Goal: Task Accomplishment & Management: Manage account settings

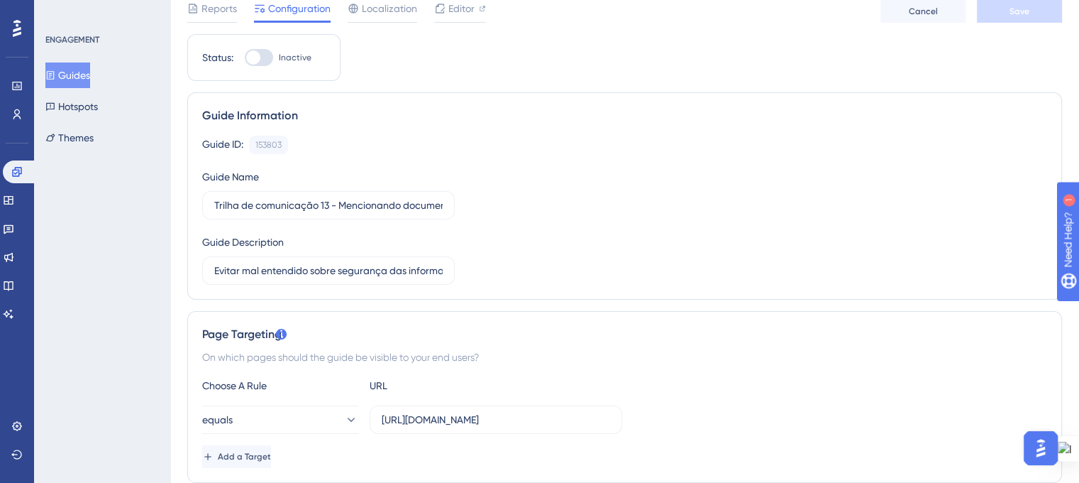
scroll to position [0, 11]
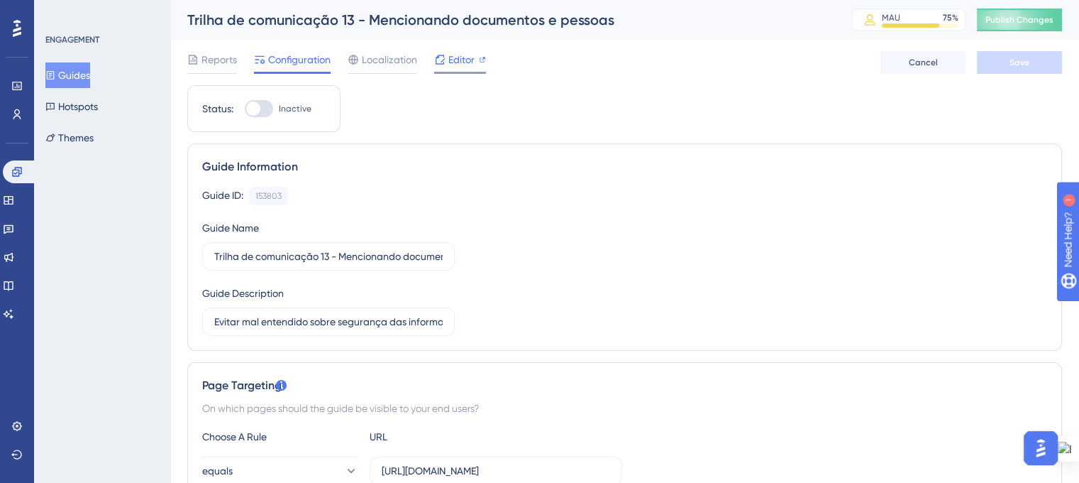
click at [449, 72] on div at bounding box center [460, 73] width 52 height 2
click at [81, 77] on button "Guides" at bounding box center [67, 75] width 45 height 26
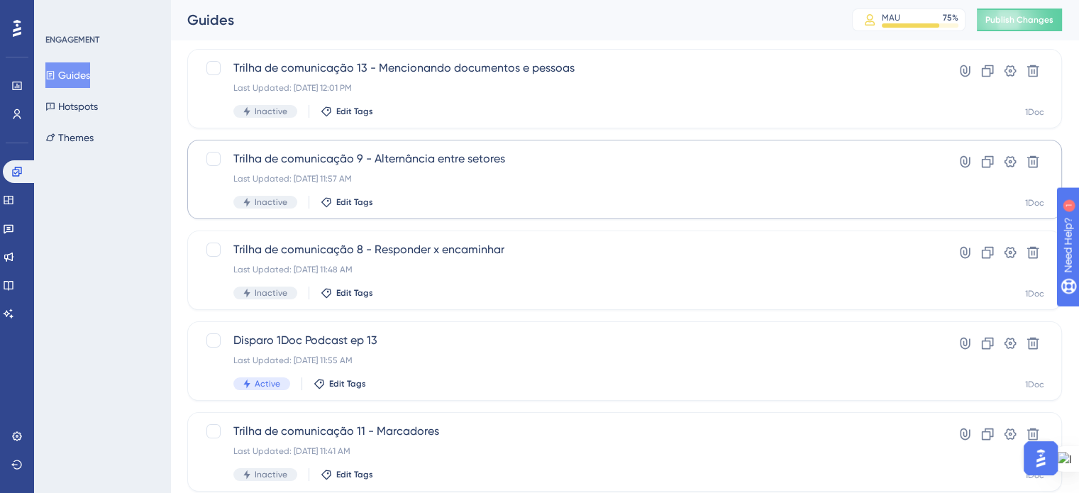
scroll to position [82, 0]
click at [983, 156] on icon at bounding box center [988, 161] width 14 height 14
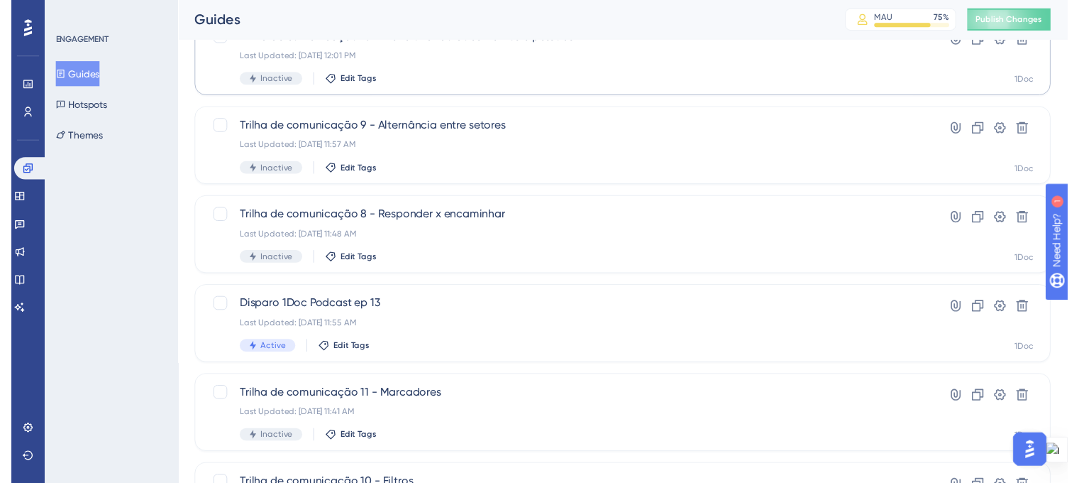
scroll to position [0, 0]
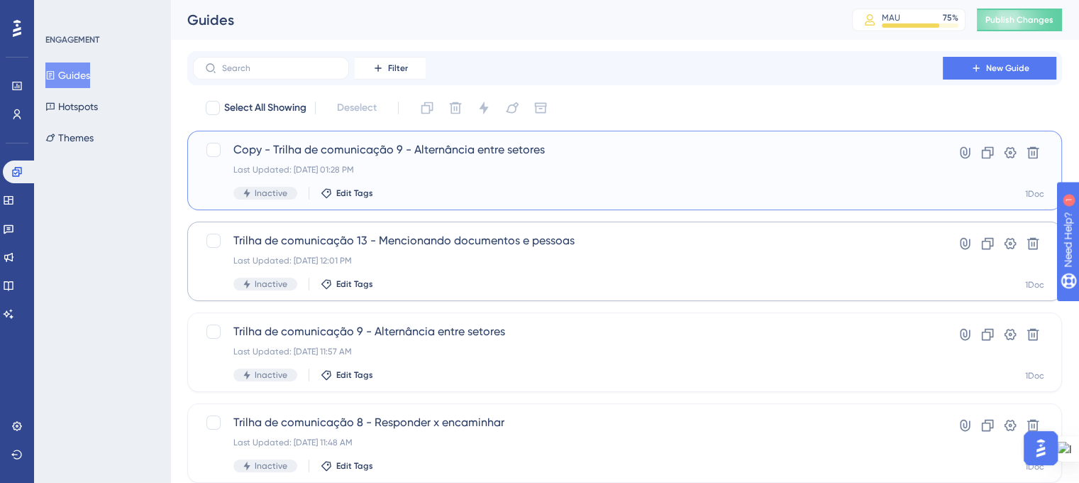
click at [403, 160] on div "Copy - Trilha de comunicação 9 - Alternância entre setores Last Updated: 09 de …" at bounding box center [567, 170] width 669 height 58
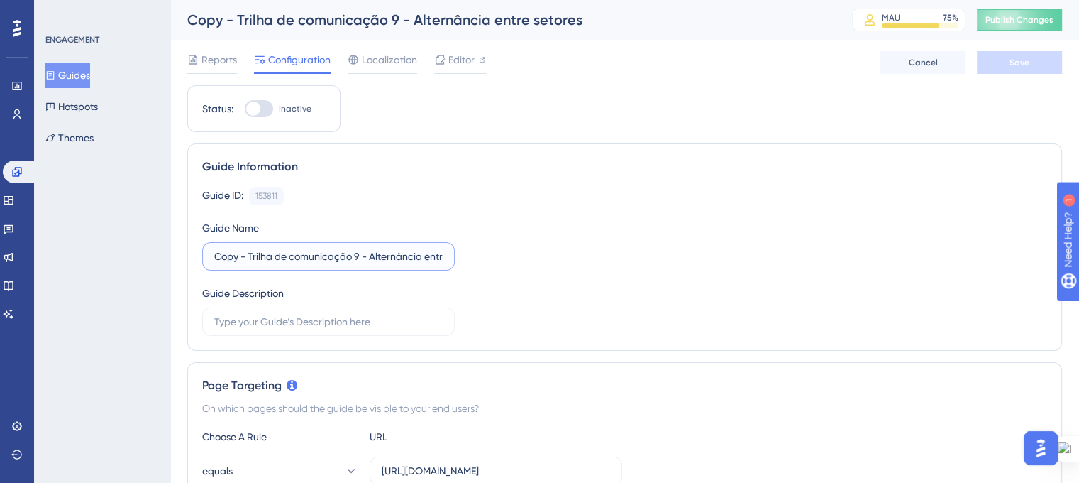
drag, startPoint x: 250, startPoint y: 255, endPoint x: 159, endPoint y: 229, distance: 94.3
drag, startPoint x: 340, startPoint y: 252, endPoint x: 678, endPoint y: 168, distance: 348.7
click at [678, 168] on div "Guide Information Guide ID: 153811 Copy Guide Name Trilha de comunicação 9 - Al…" at bounding box center [624, 246] width 875 height 207
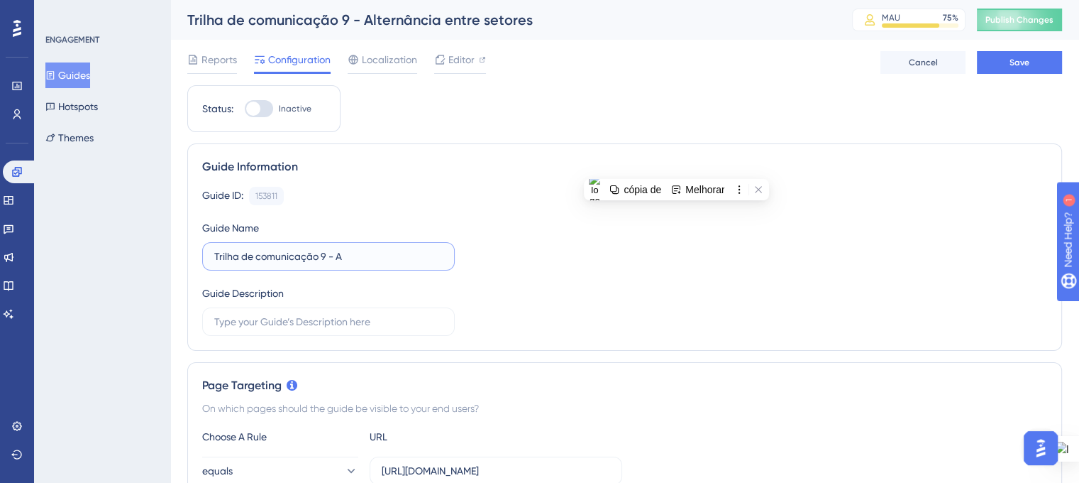
scroll to position [0, 0]
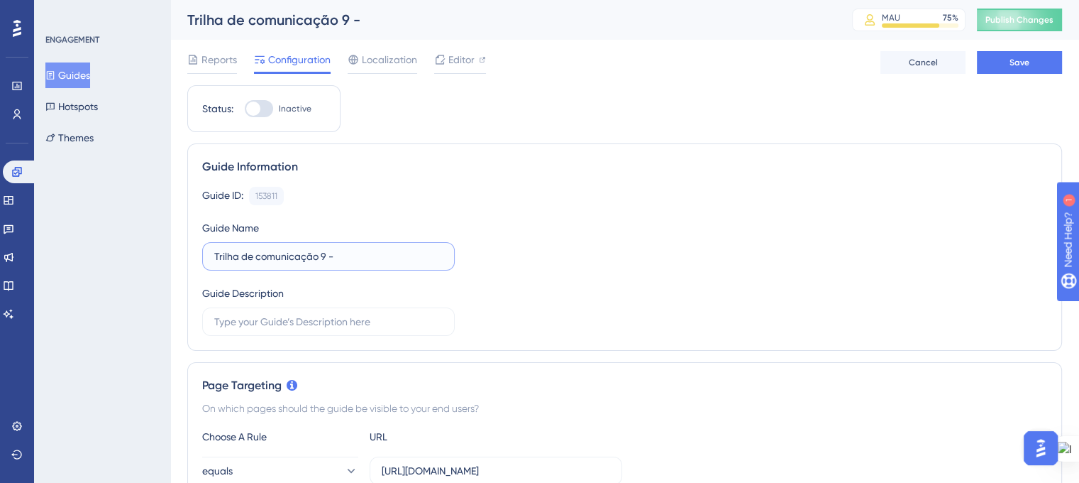
type input "Trilha de comunicação 9 -"
click at [66, 78] on button "Guides" at bounding box center [67, 75] width 45 height 26
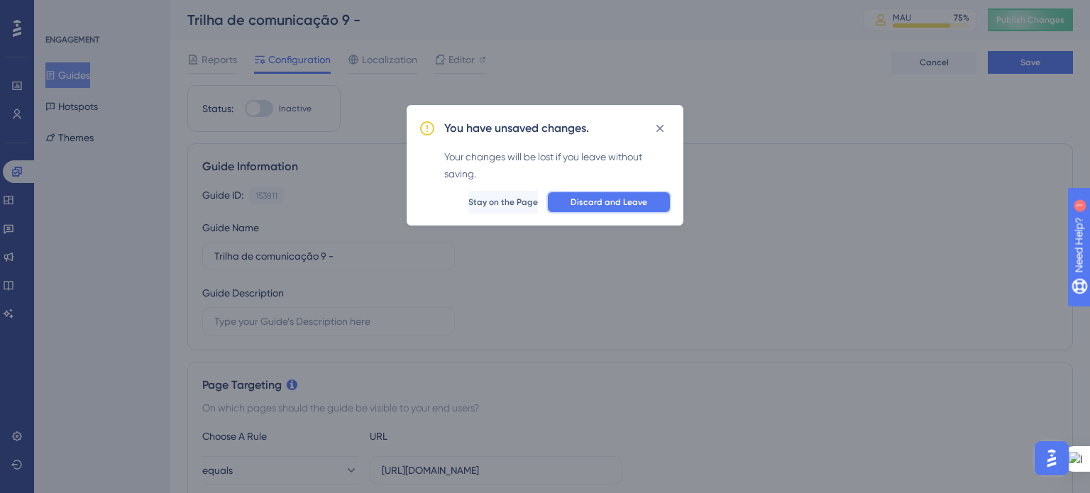
click at [600, 202] on span "Discard and Leave" at bounding box center [608, 202] width 77 height 11
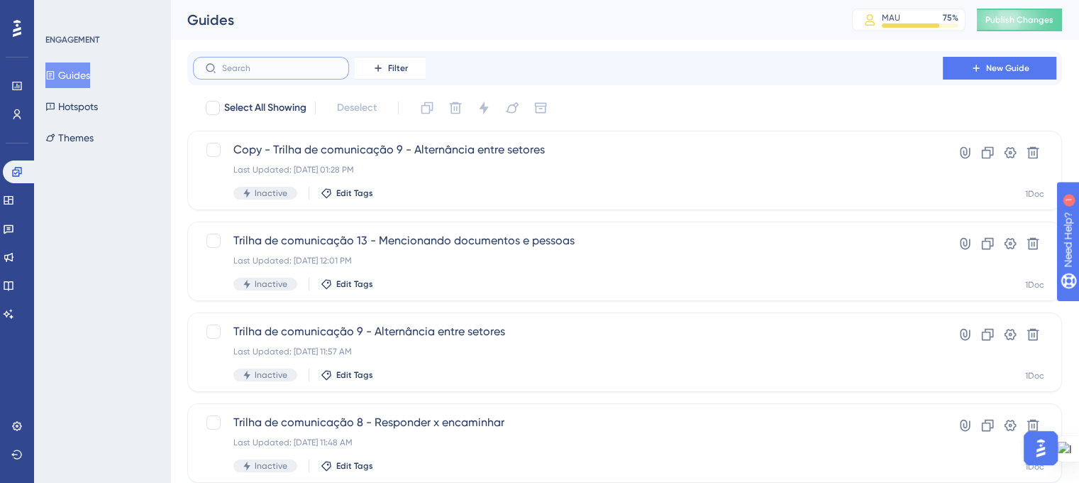
click at [309, 68] on input "text" at bounding box center [279, 68] width 115 height 10
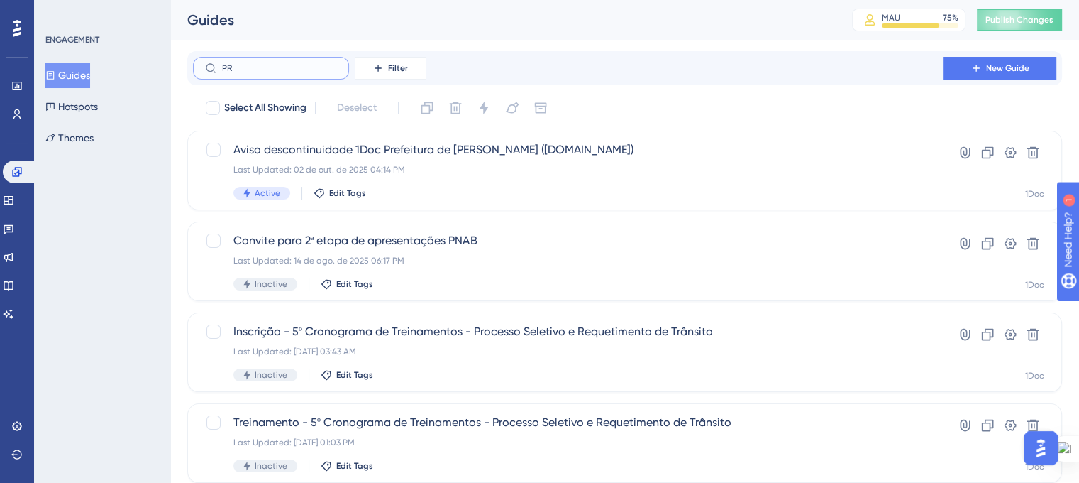
type input "PRA"
checkbox input "true"
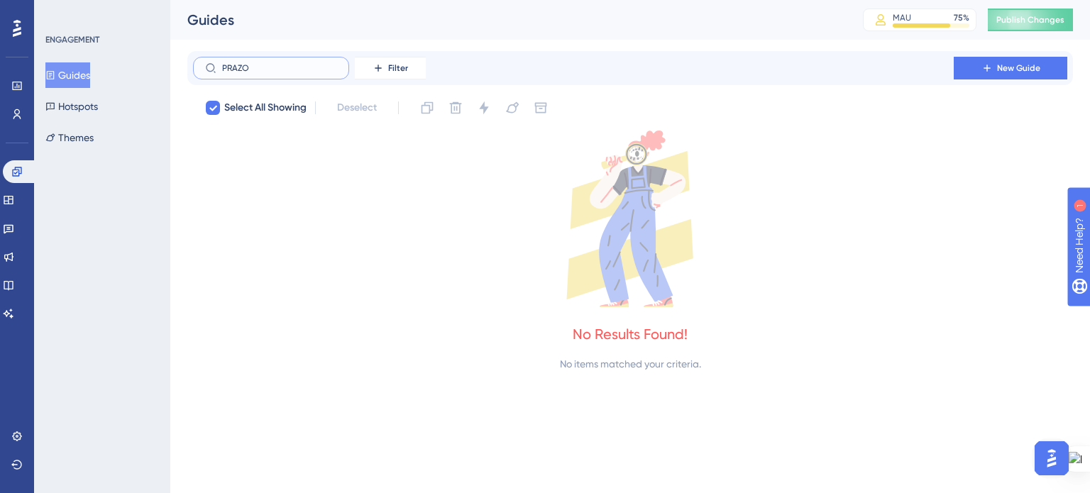
type input "PRAZOS"
drag, startPoint x: 309, startPoint y: 68, endPoint x: 193, endPoint y: 53, distance: 117.3
click at [193, 53] on div "PRAZOS Filter New Guide" at bounding box center [630, 68] width 886 height 34
checkbox input "false"
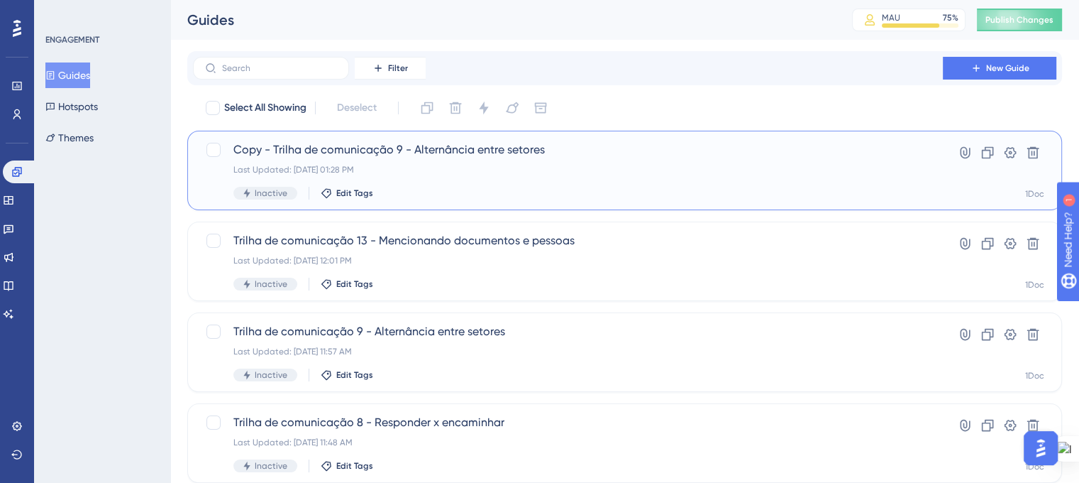
click at [423, 175] on div "Copy - Trilha de comunicação 9 - Alternância entre setores Last Updated: 09 de …" at bounding box center [567, 170] width 669 height 58
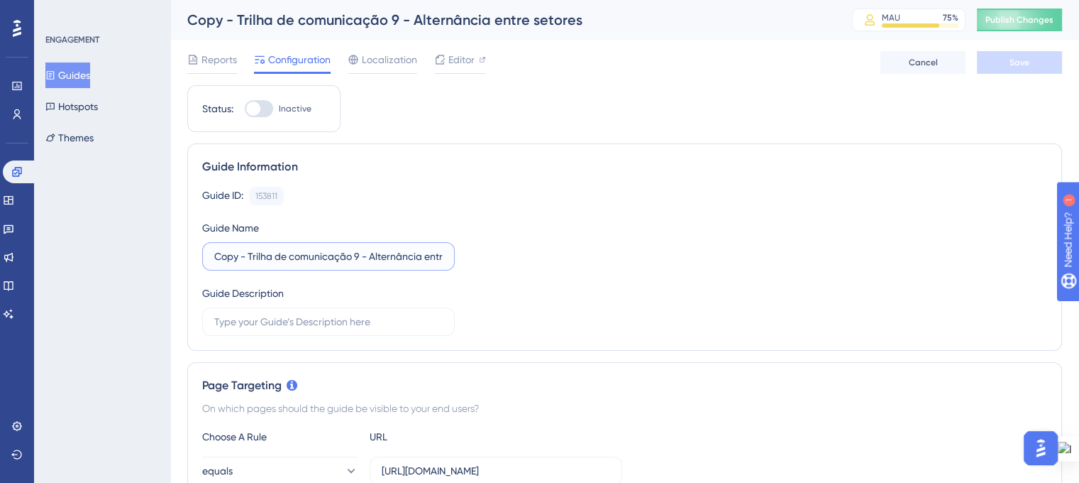
drag, startPoint x: 369, startPoint y: 263, endPoint x: 594, endPoint y: 252, distance: 225.2
click at [594, 252] on div "Guide ID: 153811 Copy Guide Name Copy - Trilha de comunicação 9 - Alternância e…" at bounding box center [624, 261] width 845 height 149
click at [248, 258] on input "Copy - Trilha de comunicação 9 - Prazos" at bounding box center [328, 256] width 228 height 16
drag, startPoint x: 250, startPoint y: 258, endPoint x: 192, endPoint y: 249, distance: 58.1
click at [192, 249] on div "Guide Information Guide ID: 153811 Copy Guide Name Copy - Trilha de comunicação…" at bounding box center [624, 246] width 875 height 207
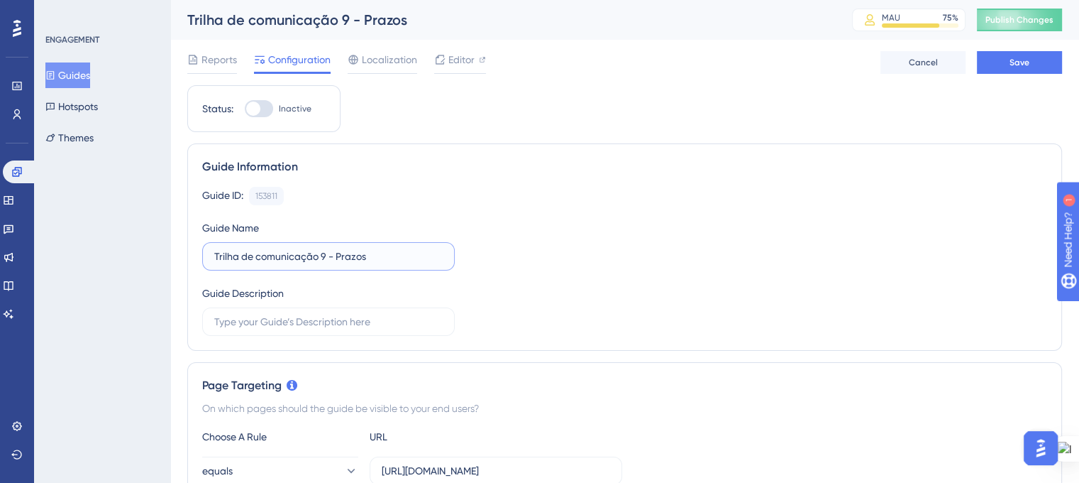
type input "Trilha de comunicação 9 - Prazos"
click at [561, 219] on div "Guide ID: 153811 Copy Guide Name Trilha de comunicação 9 - Prazos Guide Descrip…" at bounding box center [624, 261] width 845 height 149
click at [1012, 65] on span "Save" at bounding box center [1020, 62] width 20 height 11
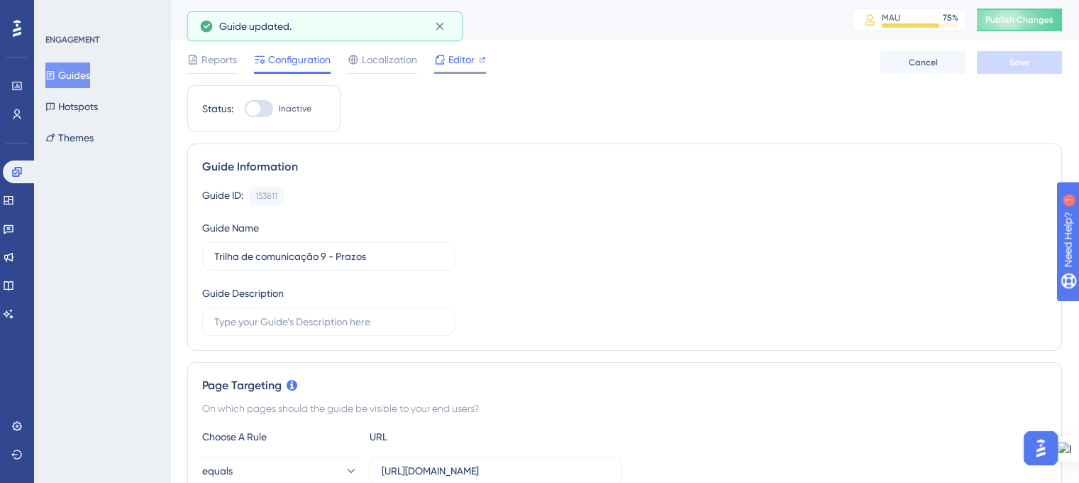
click at [452, 59] on span "Editor" at bounding box center [461, 59] width 26 height 17
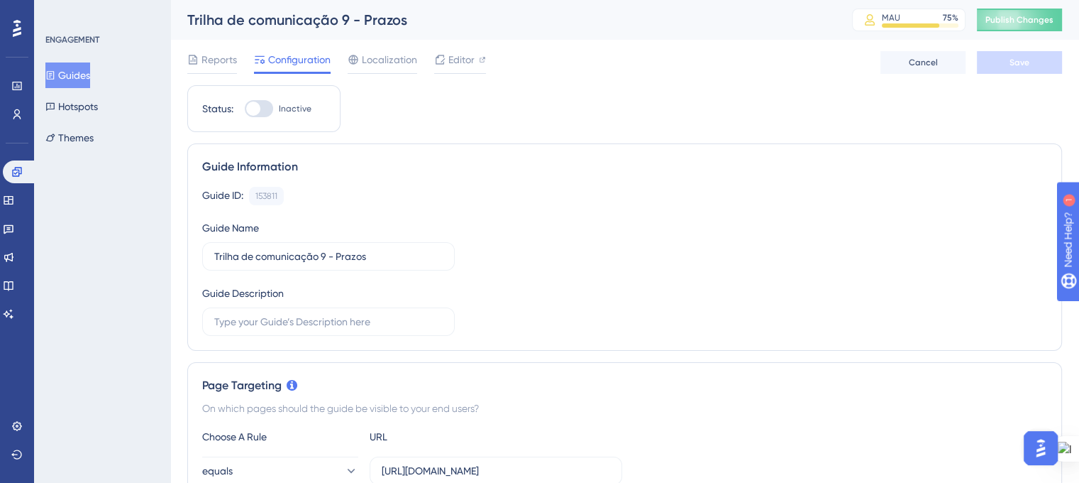
click at [83, 79] on button "Guides" at bounding box center [67, 75] width 45 height 26
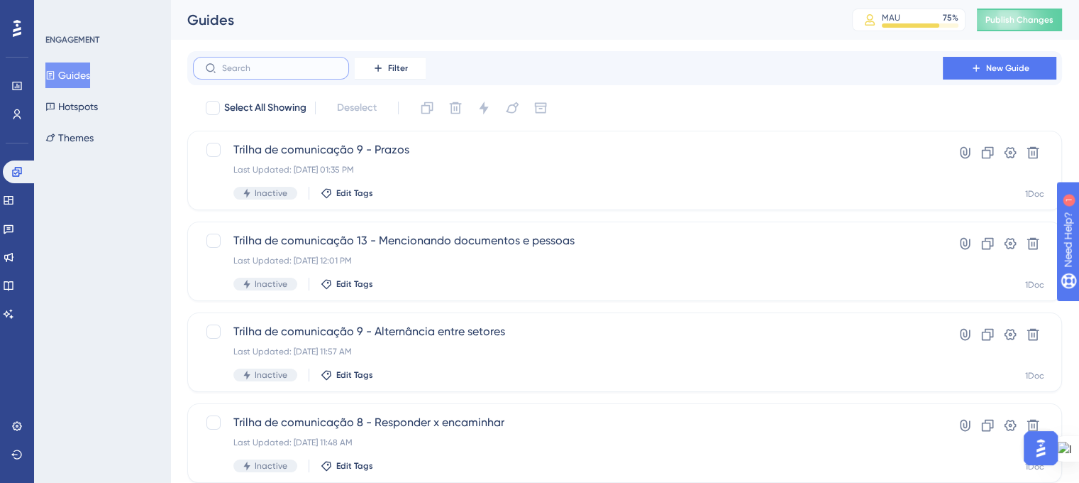
click at [272, 67] on input "text" at bounding box center [279, 68] width 115 height 10
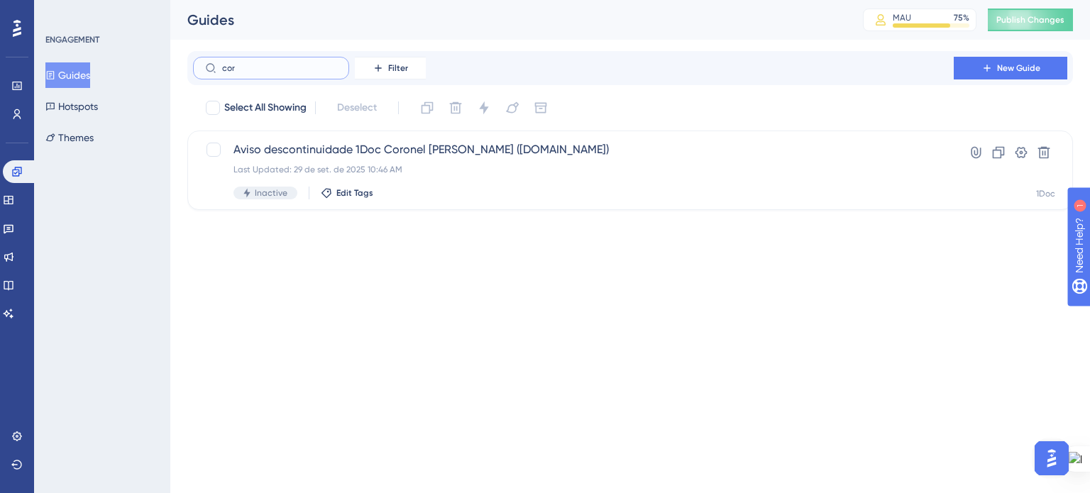
type input "corr"
checkbox input "true"
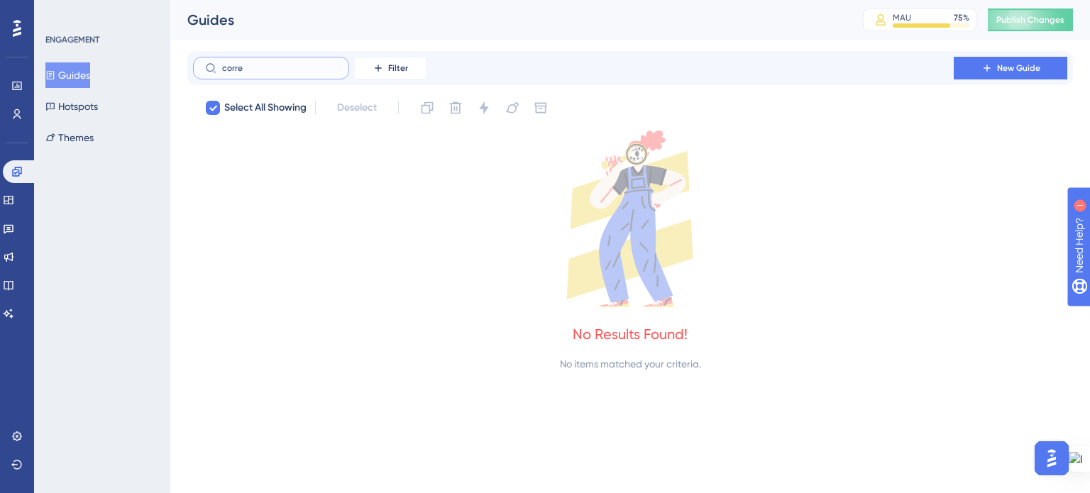
type input "corret"
click at [233, 65] on input "corret" at bounding box center [279, 68] width 115 height 10
checkbox input "false"
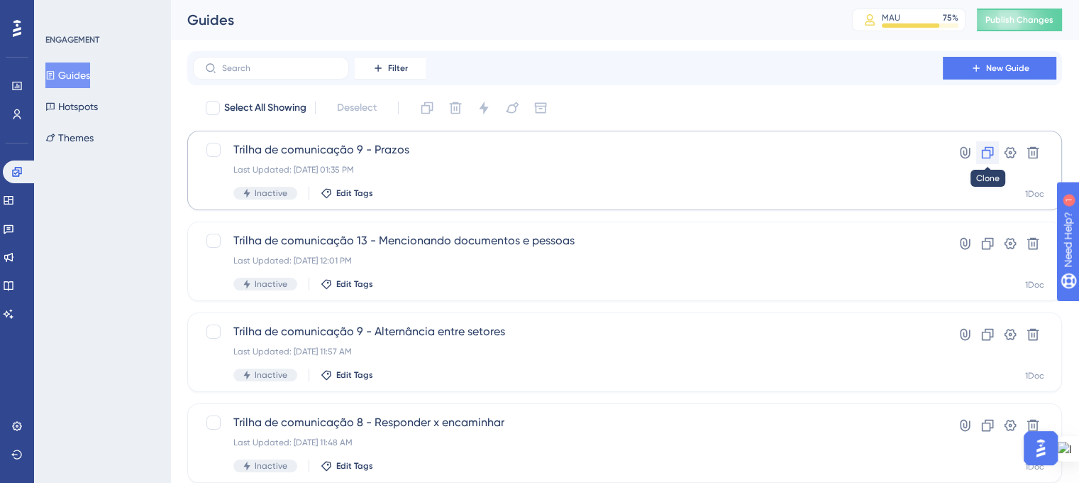
click at [988, 158] on icon at bounding box center [988, 153] width 12 height 12
click at [417, 186] on div "Copy - Trilha de comunicação 9 - Prazos Last Updated: 09 de out. de 2025 01:38 …" at bounding box center [567, 170] width 669 height 58
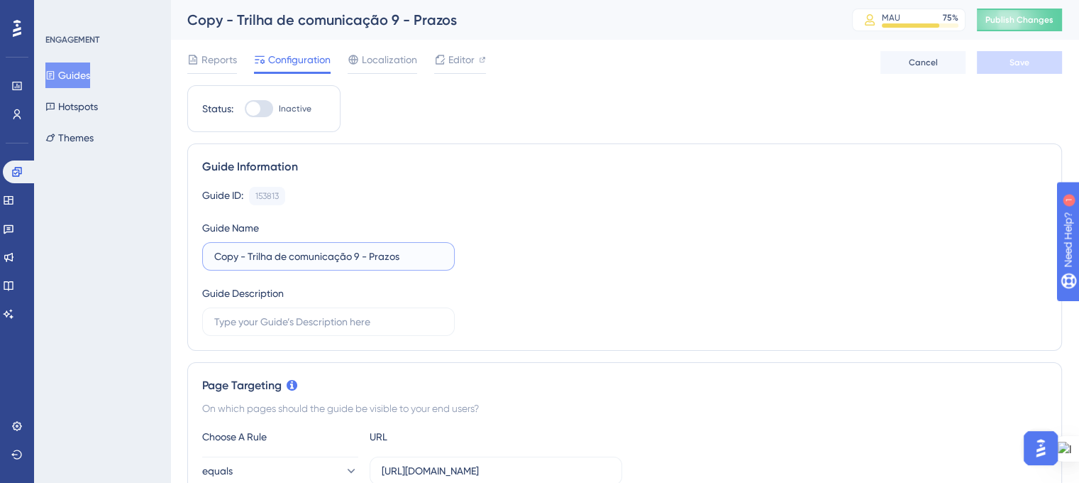
drag, startPoint x: 248, startPoint y: 255, endPoint x: 114, endPoint y: 235, distance: 135.6
click at [322, 254] on input "Trilha de comunicação 9 - Prazos" at bounding box center [328, 256] width 228 height 16
click at [356, 258] on input "Trilha de comunicação 15 - Prazos" at bounding box center [328, 256] width 228 height 16
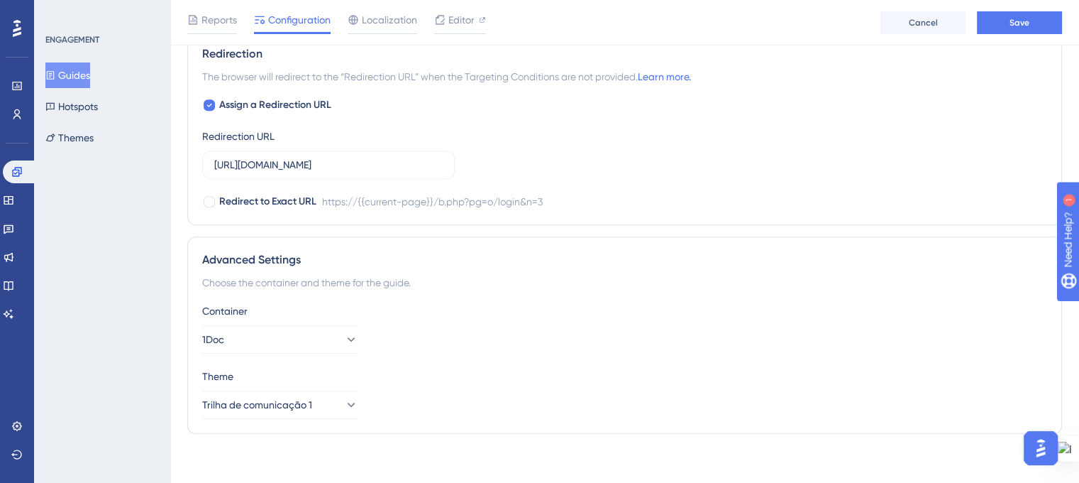
scroll to position [1026, 0]
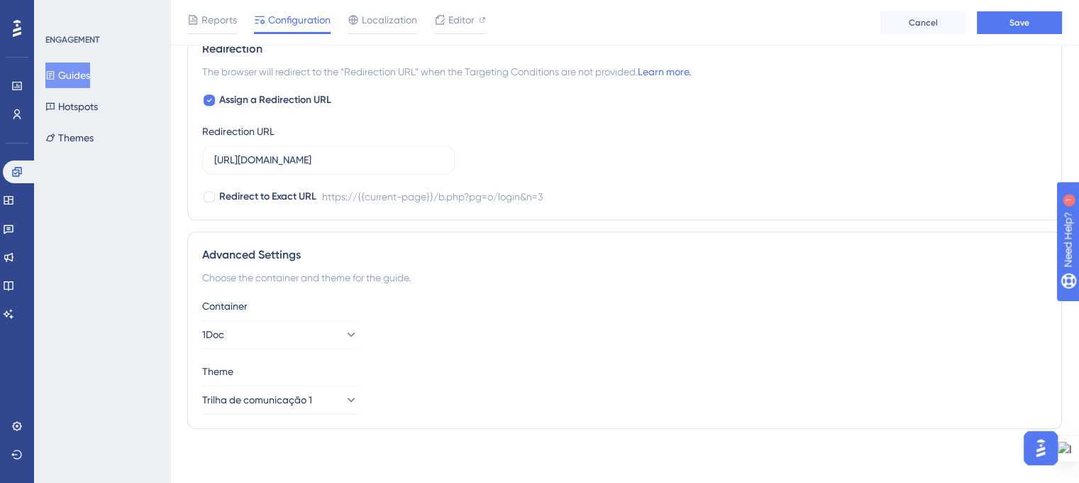
type input "Trilha de comunicação 15 - Corretor"
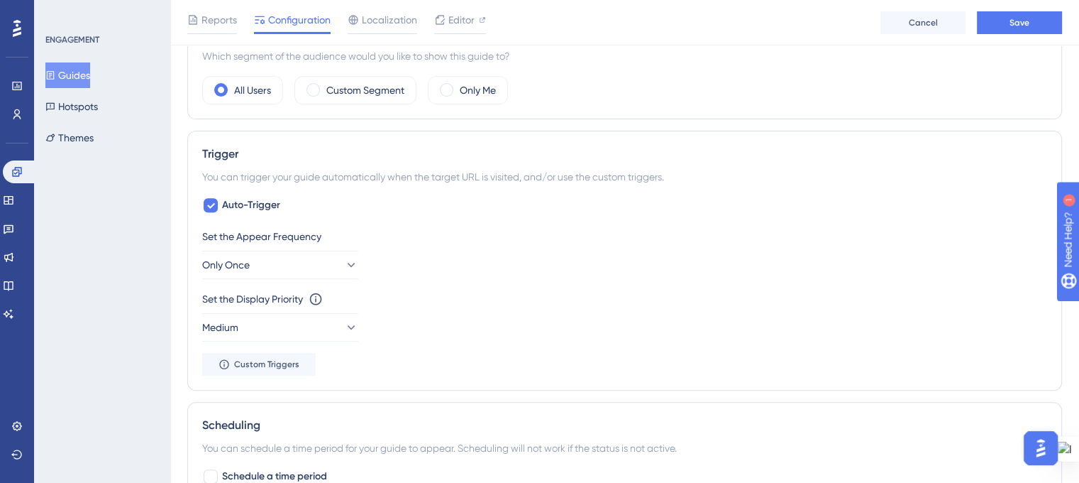
scroll to position [0, 11]
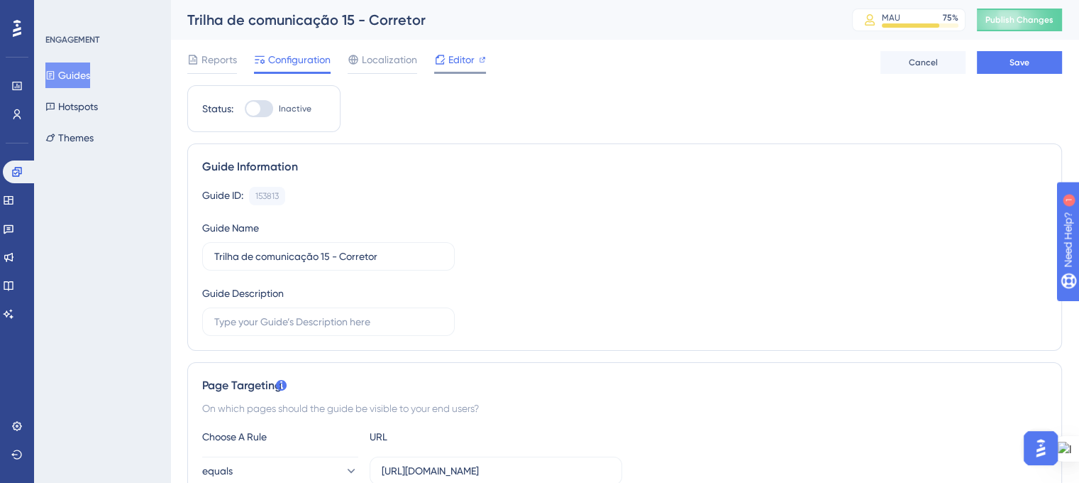
click at [460, 65] on span "Editor" at bounding box center [461, 59] width 26 height 17
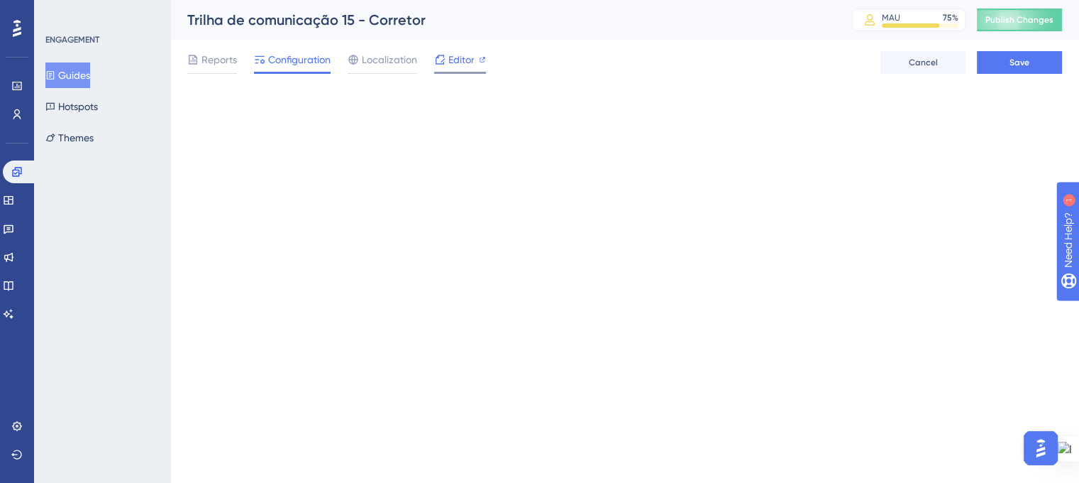
scroll to position [0, 0]
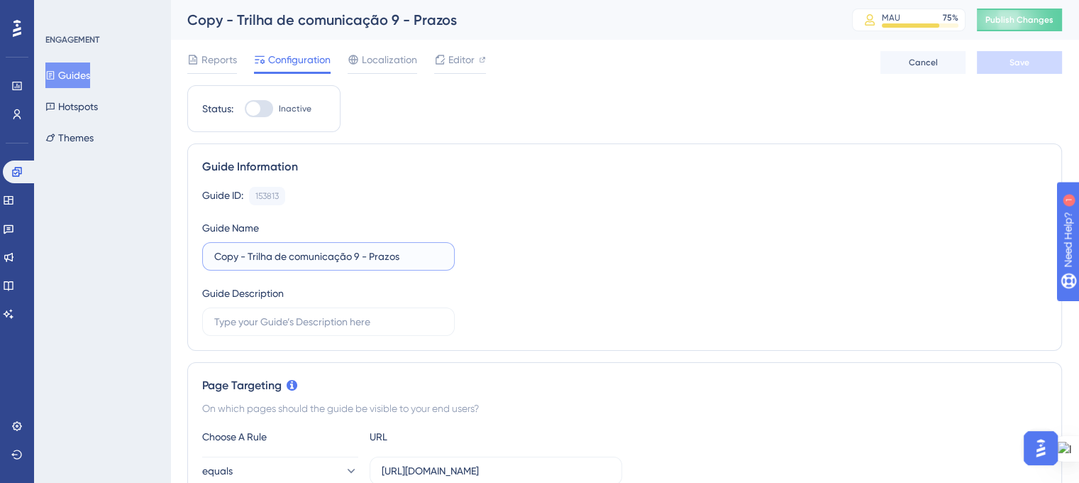
drag, startPoint x: 372, startPoint y: 258, endPoint x: 423, endPoint y: 270, distance: 52.5
click at [423, 270] on div "Guide ID: 153813 Copy Guide Name Copy - Trilha de comunicação 9 - Prazos Guide …" at bounding box center [624, 261] width 845 height 149
click at [359, 260] on input "Copy - Trilha de comunicação - Corretor com IA" at bounding box center [328, 256] width 228 height 16
drag, startPoint x: 247, startPoint y: 255, endPoint x: 191, endPoint y: 256, distance: 56.1
click at [191, 256] on div "Guide Information Guide ID: 153813 Copy Guide Name Copy - Trilha de comunicação…" at bounding box center [624, 246] width 875 height 207
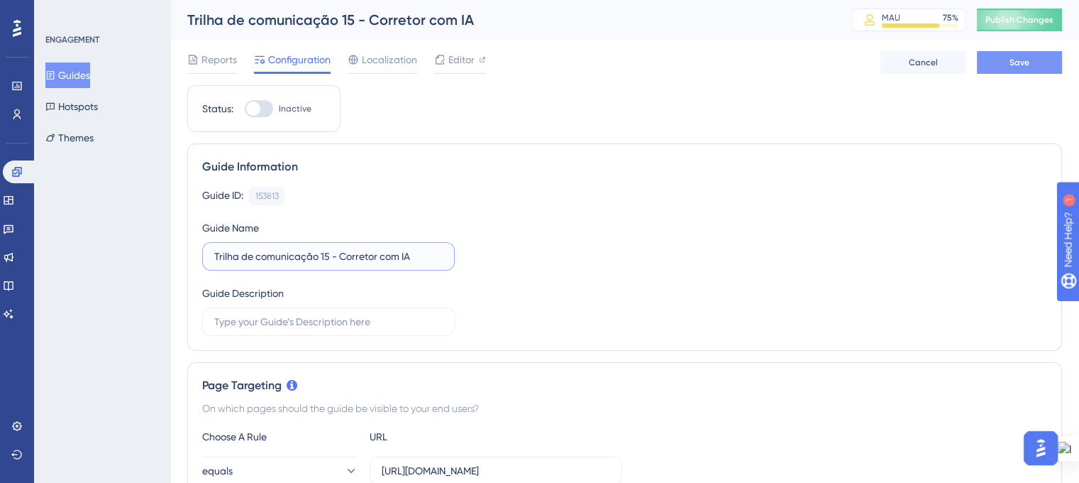
type input "Trilha de comunicação 15 - Corretor com IA"
click at [1008, 72] on button "Save" at bounding box center [1019, 62] width 85 height 23
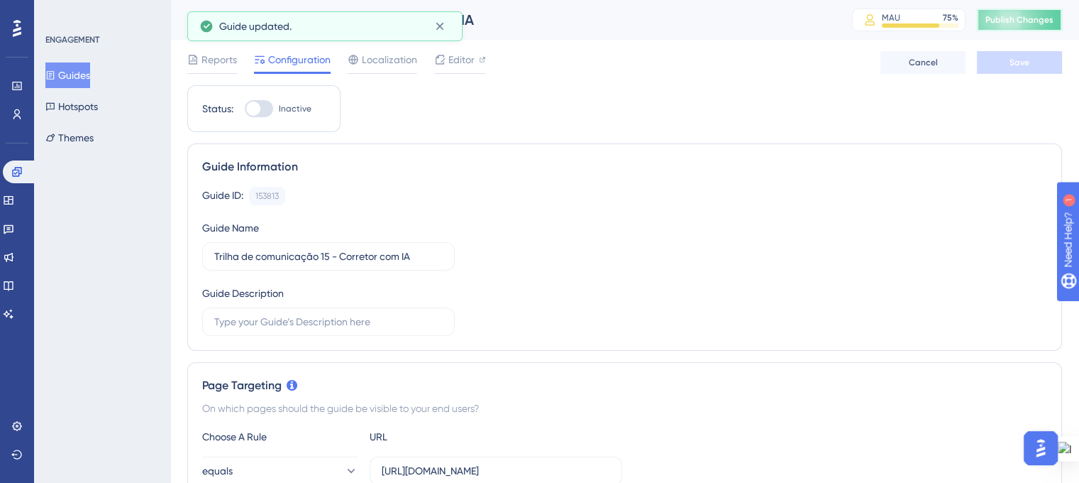
click at [1032, 23] on button "Publish Changes" at bounding box center [1019, 20] width 85 height 23
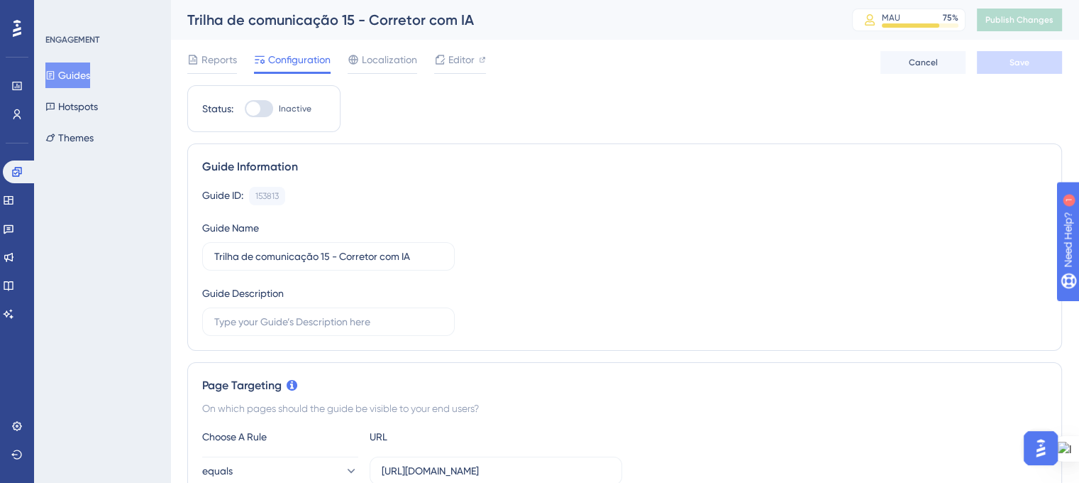
click at [70, 76] on button "Guides" at bounding box center [67, 75] width 45 height 26
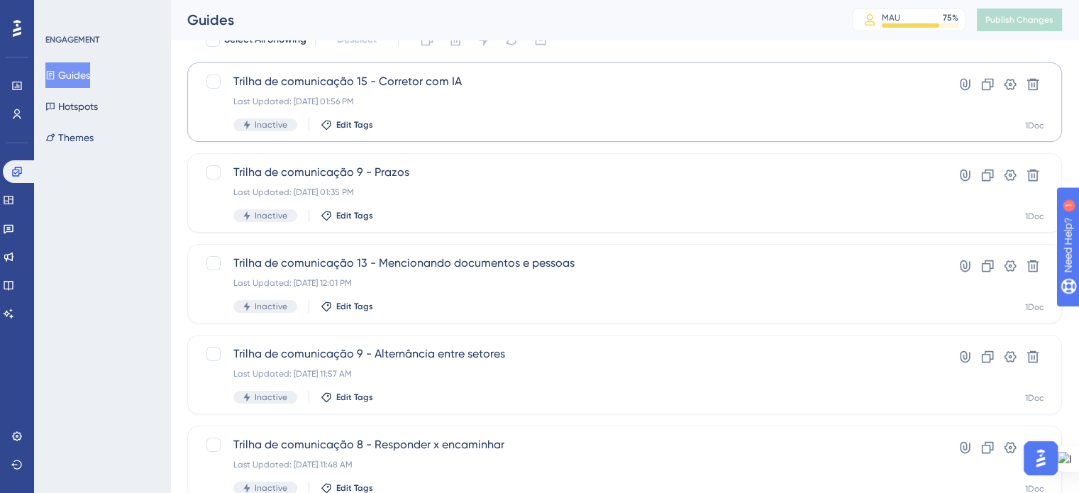
scroll to position [70, 0]
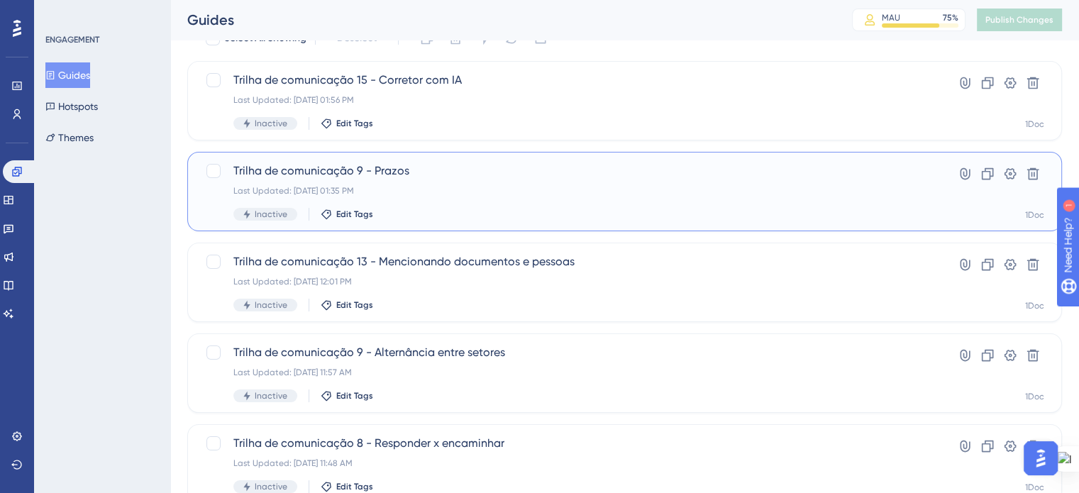
click at [425, 209] on div "Inactive Edit Tags" at bounding box center [567, 214] width 669 height 13
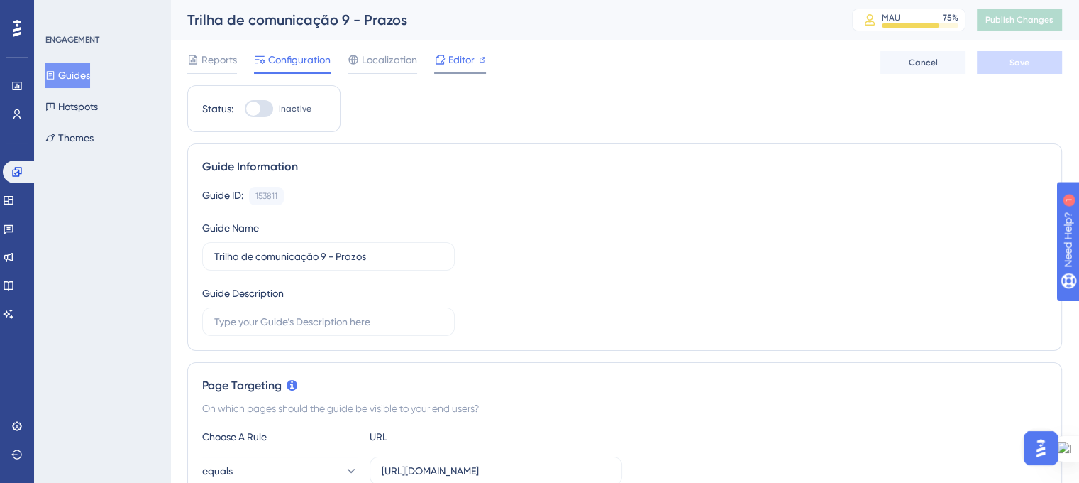
click at [462, 60] on span "Editor" at bounding box center [461, 59] width 26 height 17
click at [1022, 20] on span "Publish Changes" at bounding box center [1020, 19] width 68 height 11
click at [210, 54] on span "Reports" at bounding box center [219, 59] width 35 height 17
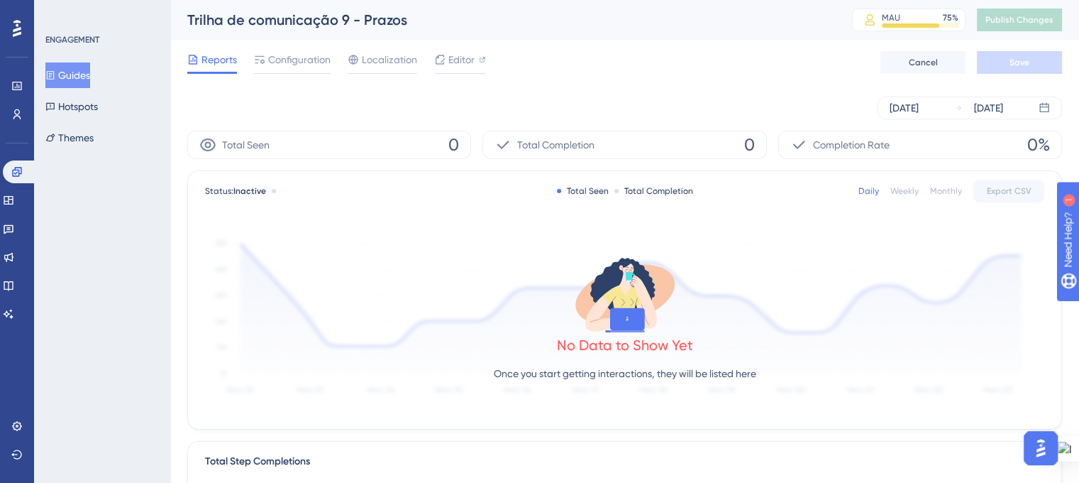
click at [70, 70] on button "Guides" at bounding box center [67, 75] width 45 height 26
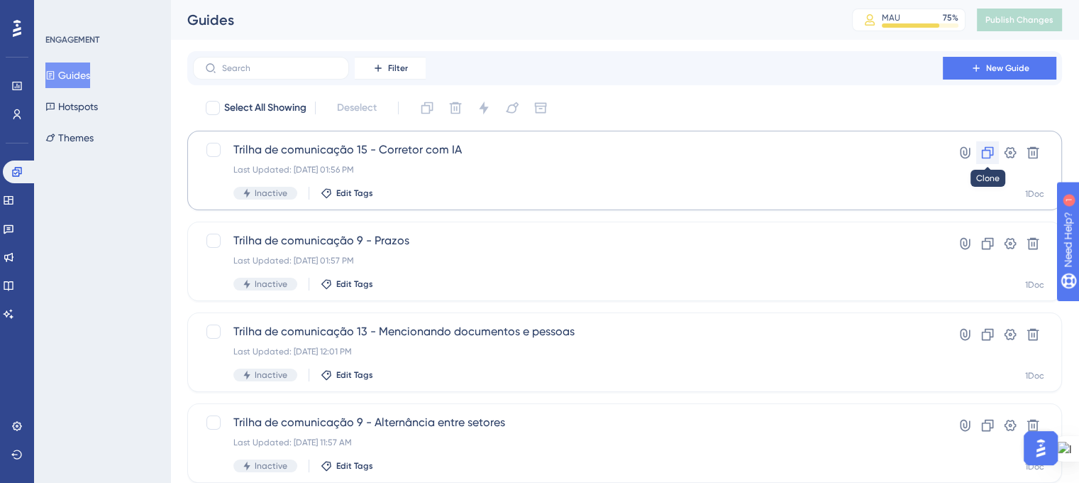
click at [981, 154] on icon at bounding box center [988, 152] width 14 height 14
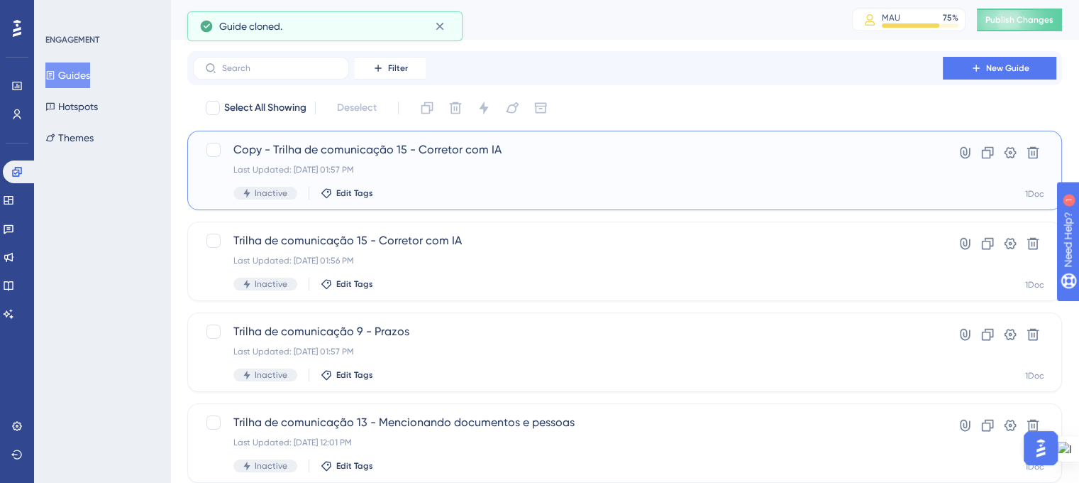
click at [403, 187] on div "Inactive Edit Tags" at bounding box center [567, 193] width 669 height 13
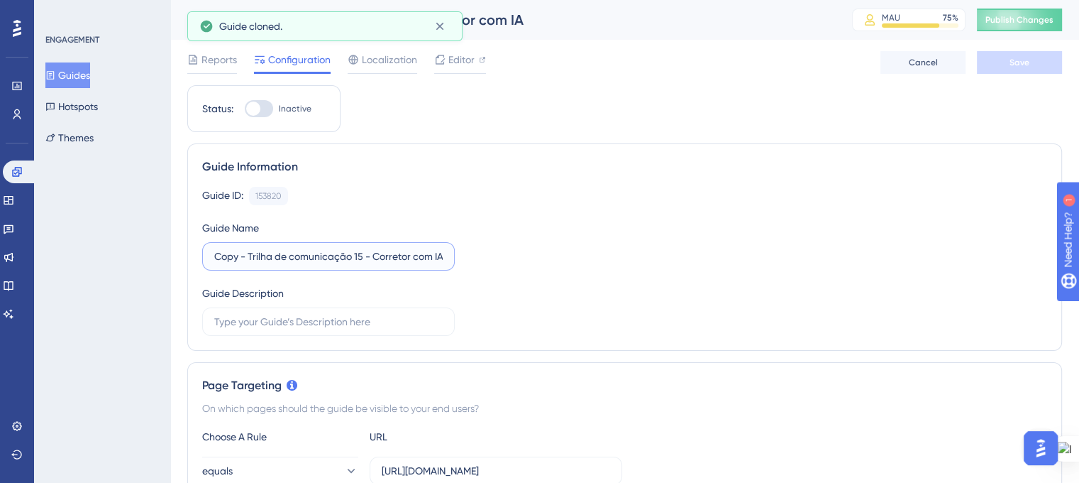
drag, startPoint x: 250, startPoint y: 255, endPoint x: 167, endPoint y: 258, distance: 82.3
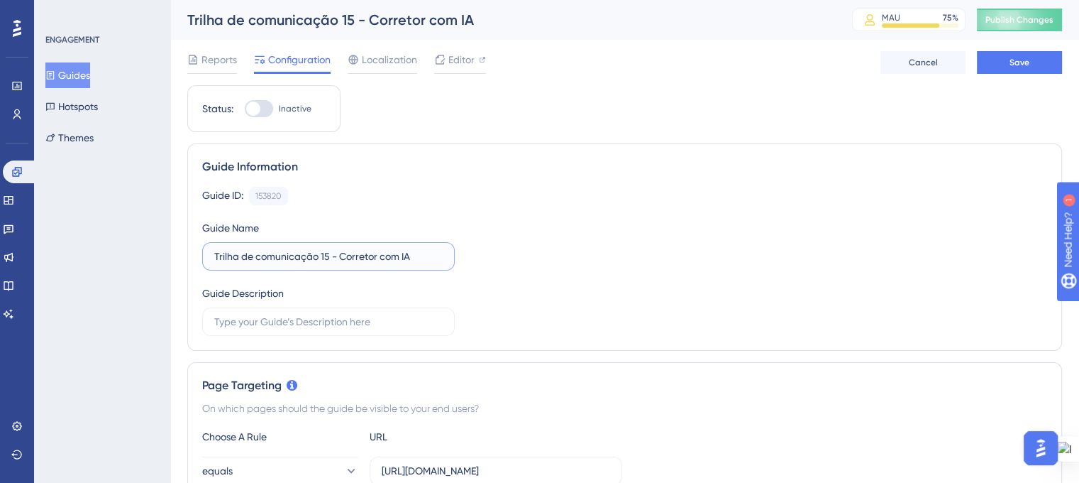
click at [328, 258] on input "Trilha de comunicação 15 - Corretor com IA" at bounding box center [328, 256] width 228 height 16
drag, startPoint x: 419, startPoint y: 258, endPoint x: 352, endPoint y: 258, distance: 67.4
click at [352, 258] on input "Trilha de comunicação 16 - Corretor com IA" at bounding box center [328, 256] width 228 height 16
drag, startPoint x: 384, startPoint y: 255, endPoint x: 346, endPoint y: 262, distance: 38.1
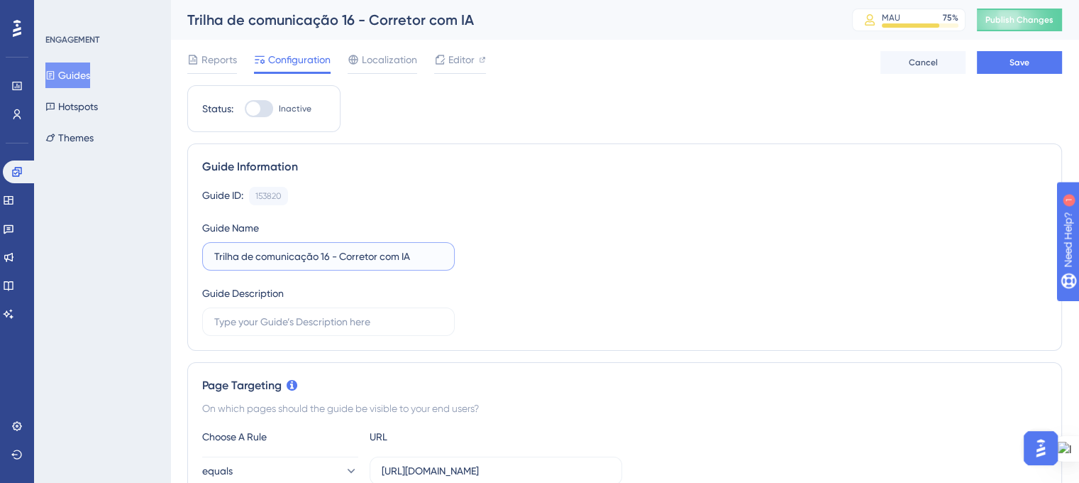
click at [346, 262] on input "Trilha de comunicação 16 - Corretor com IA" at bounding box center [328, 256] width 228 height 16
click at [360, 259] on input "Trilha de comunicação 16 - Com IA" at bounding box center [328, 256] width 228 height 16
type input "Trilha de comunicação 16 - Comunicação individual (A/C)"
click at [1010, 66] on span "Save" at bounding box center [1020, 62] width 20 height 11
click at [448, 64] on span "Editor" at bounding box center [461, 59] width 26 height 17
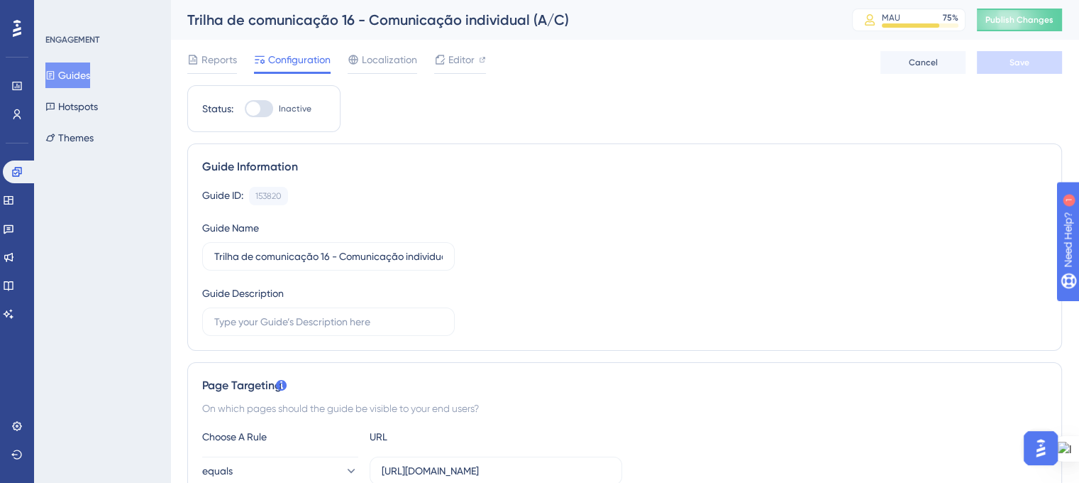
scroll to position [1, 11]
click at [993, 19] on span "Publish Changes" at bounding box center [1020, 18] width 68 height 11
click at [71, 70] on button "Guides" at bounding box center [67, 75] width 45 height 26
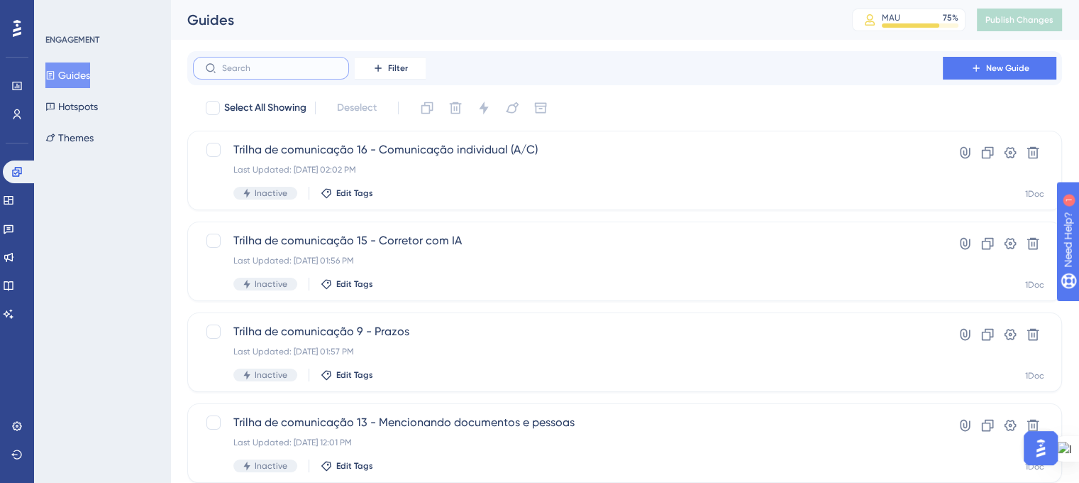
click at [250, 71] on input "text" at bounding box center [279, 68] width 115 height 10
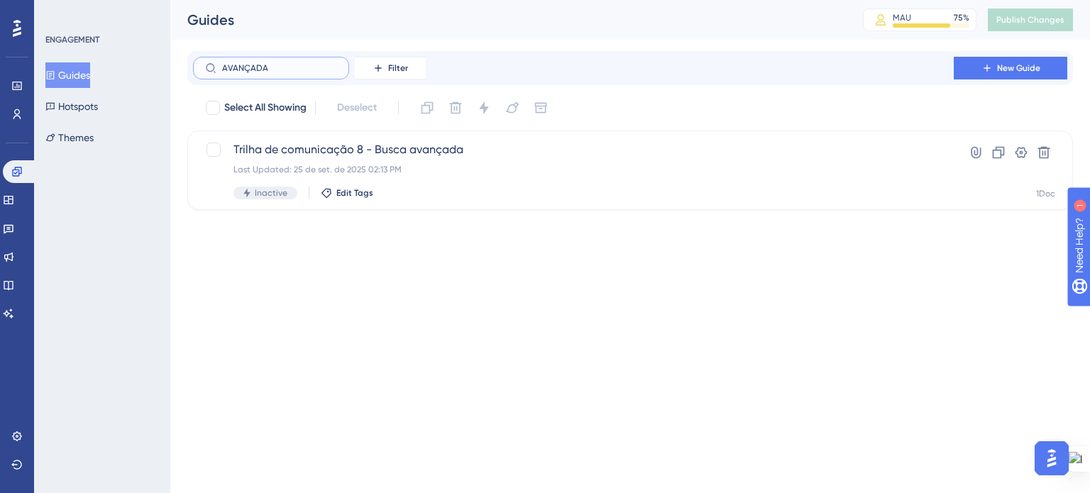
type input "AVANÇADA"
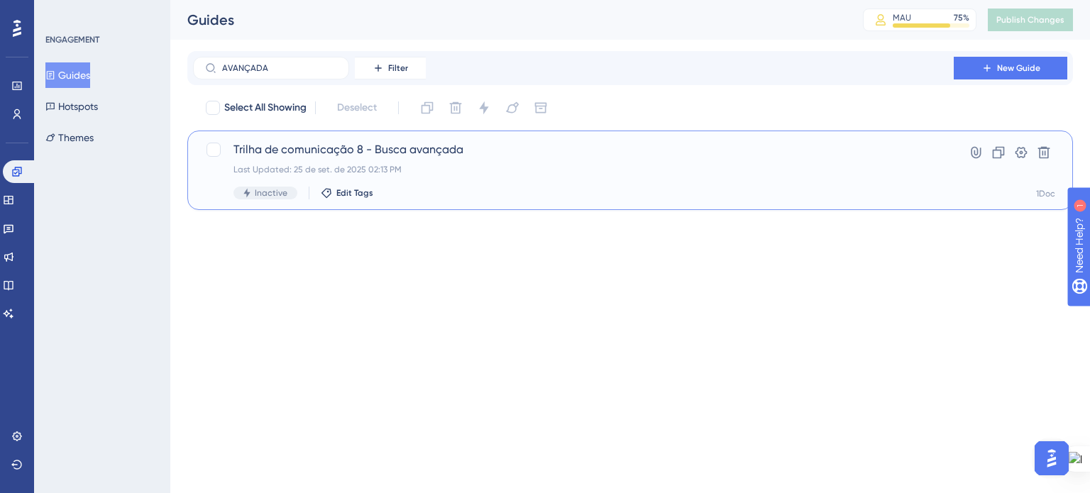
click at [507, 178] on div "Trilha de comunicação 8 - Busca avançada Last Updated: 25 de set. de 2025 02:13…" at bounding box center [573, 170] width 680 height 58
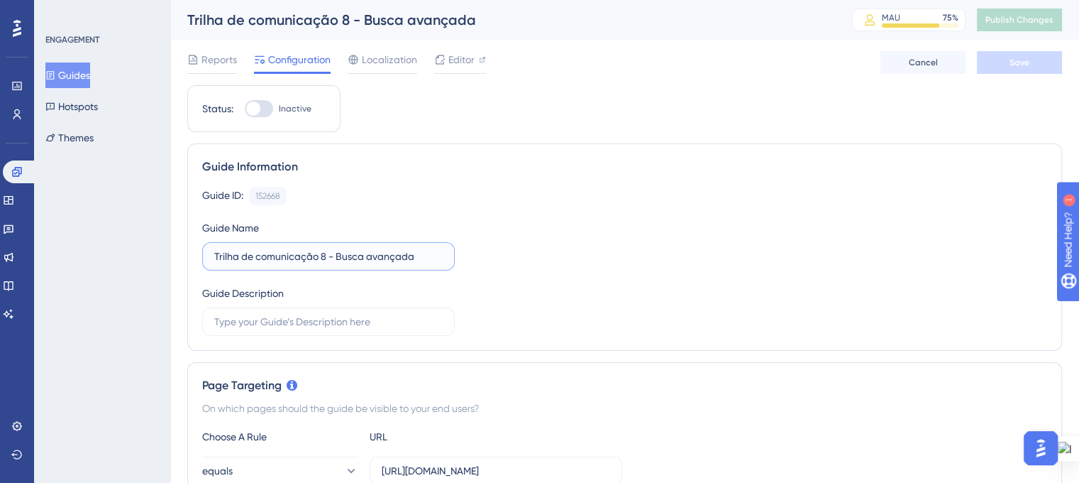
click at [329, 252] on input "Trilha de comunicação 8 - Busca avançada" at bounding box center [328, 256] width 228 height 16
type input "Trilha de comunicação 17 - Busca avançada"
click at [567, 280] on div "Guide ID: 152668 Copy Guide Name Trilha de comunicação 17 - Busca avançada Guid…" at bounding box center [624, 261] width 845 height 149
click at [1003, 65] on button "Save" at bounding box center [1019, 62] width 85 height 23
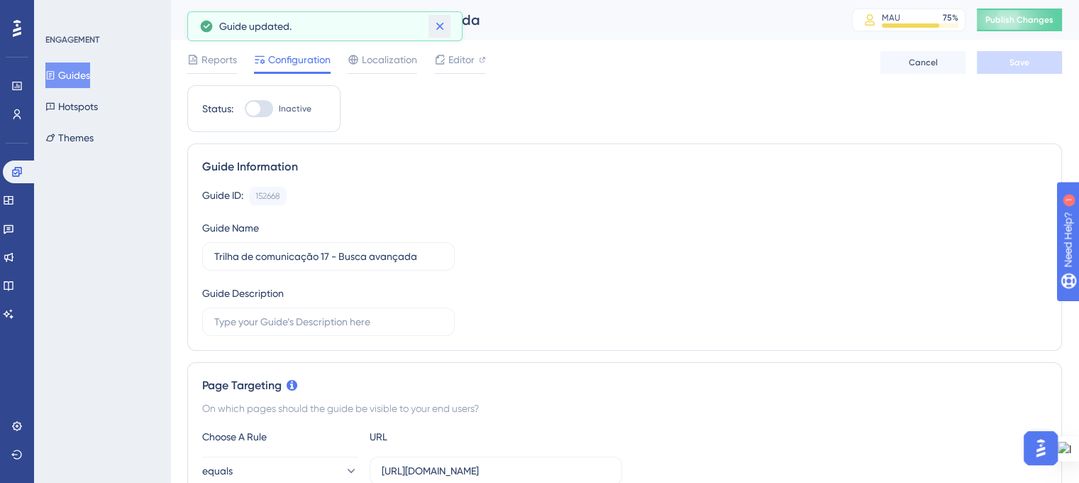
click at [442, 28] on icon at bounding box center [440, 27] width 8 height 8
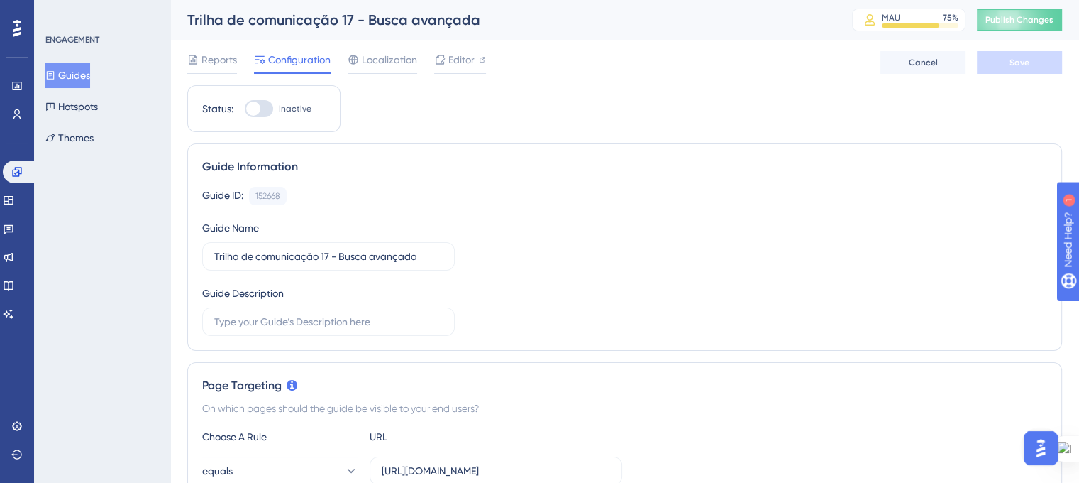
click at [72, 73] on button "Guides" at bounding box center [67, 75] width 45 height 26
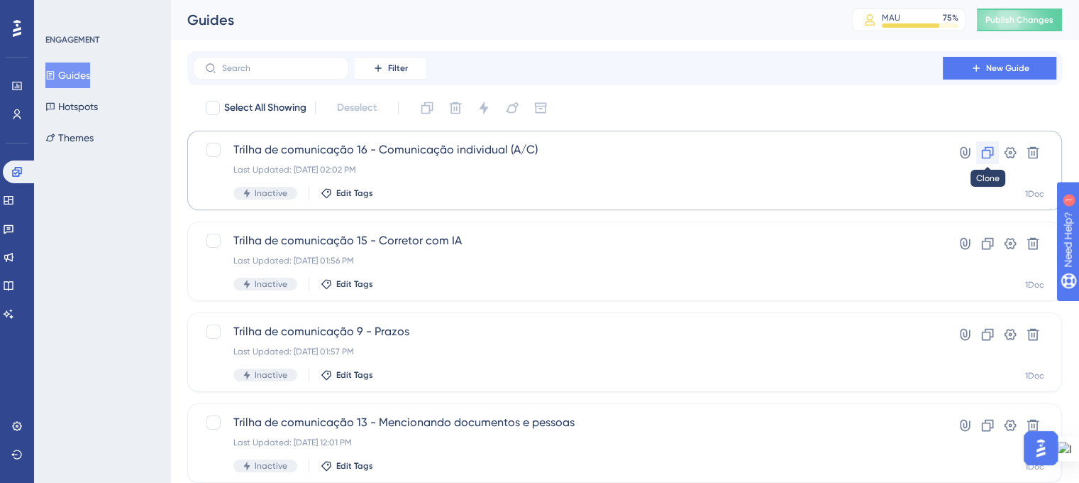
click at [982, 153] on icon at bounding box center [988, 153] width 12 height 12
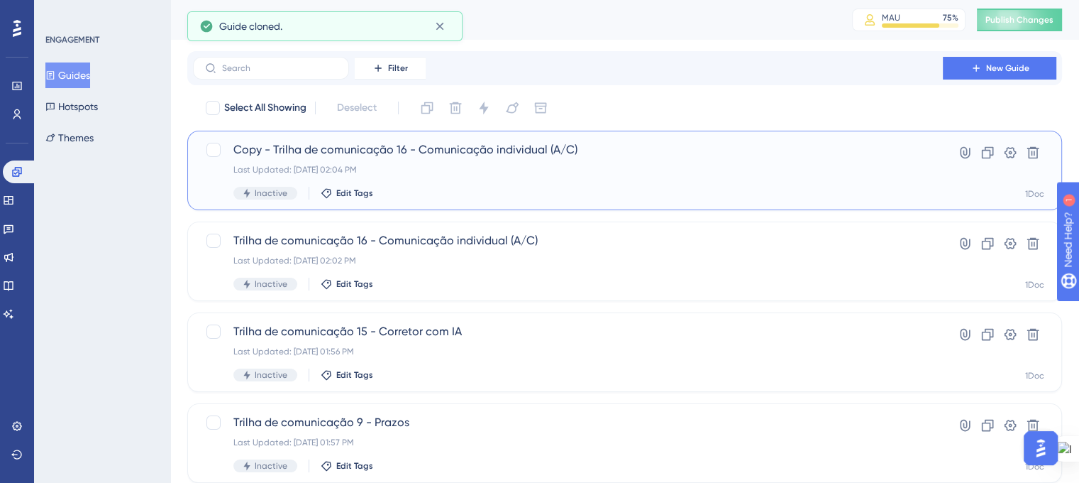
click at [635, 175] on div "Copy - Trilha de comunicação 16 - Comunicação individual (A/C) Last Updated: 09…" at bounding box center [567, 170] width 669 height 58
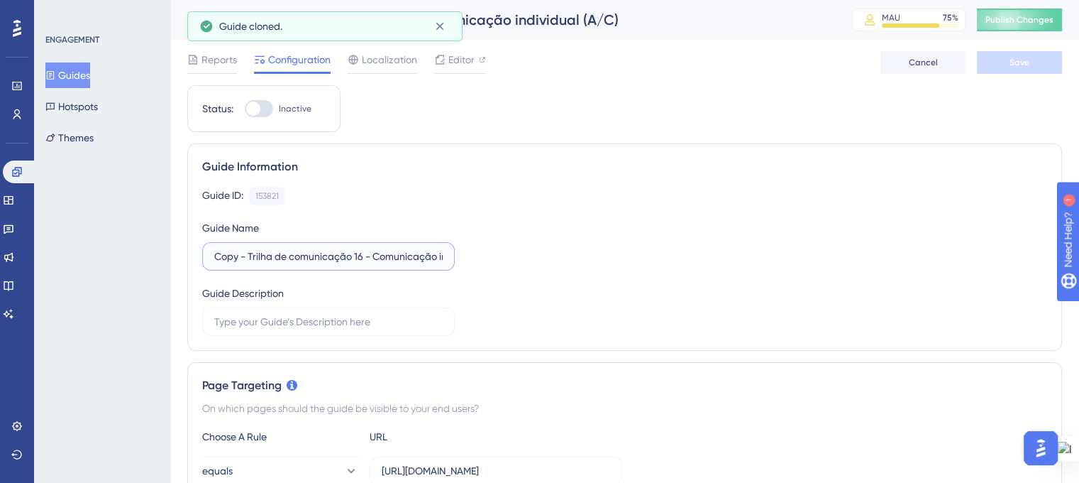
click at [360, 252] on input "Copy - Trilha de comunicação 16 - Comunicação individual (A/C)" at bounding box center [328, 256] width 228 height 16
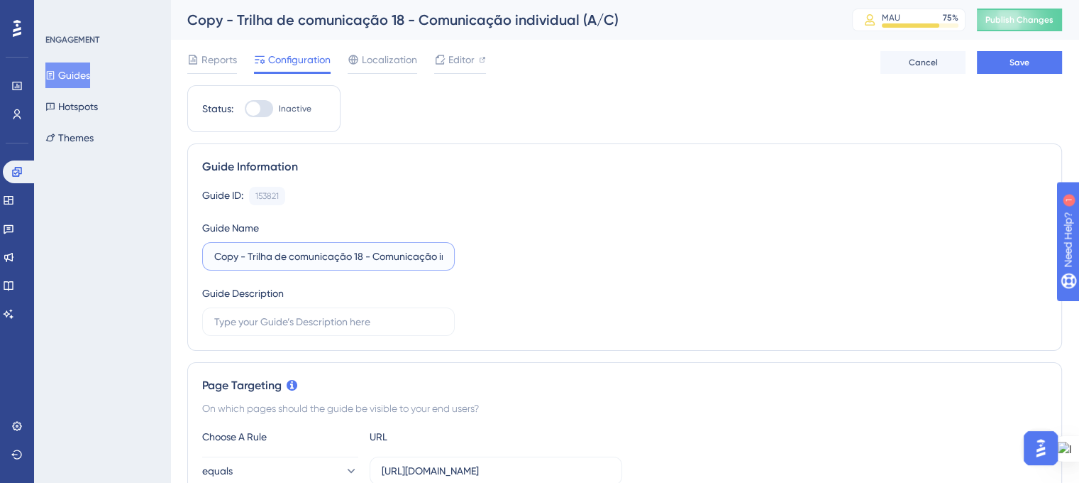
drag, startPoint x: 247, startPoint y: 255, endPoint x: 189, endPoint y: 263, distance: 58.0
click at [189, 263] on div "Guide Information Guide ID: 153821 Copy Guide Name Copy - Trilha de comunicação…" at bounding box center [624, 246] width 875 height 207
drag, startPoint x: 341, startPoint y: 258, endPoint x: 510, endPoint y: 271, distance: 170.1
click at [510, 271] on div "Guide ID: 153821 Copy Guide Name Trilha de comunicação 18 - Comunicação individ…" at bounding box center [624, 261] width 845 height 149
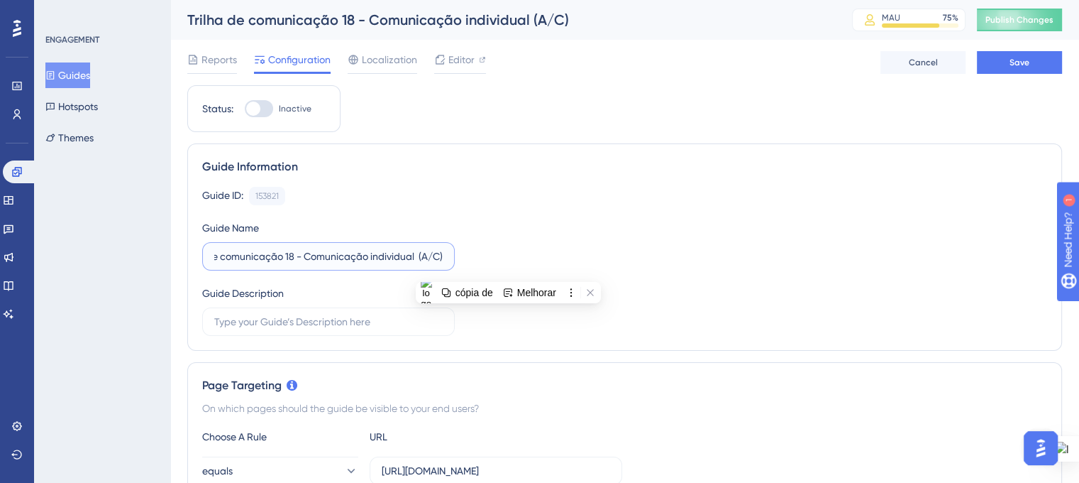
paste input "Baixando documento assinado digitalmente"
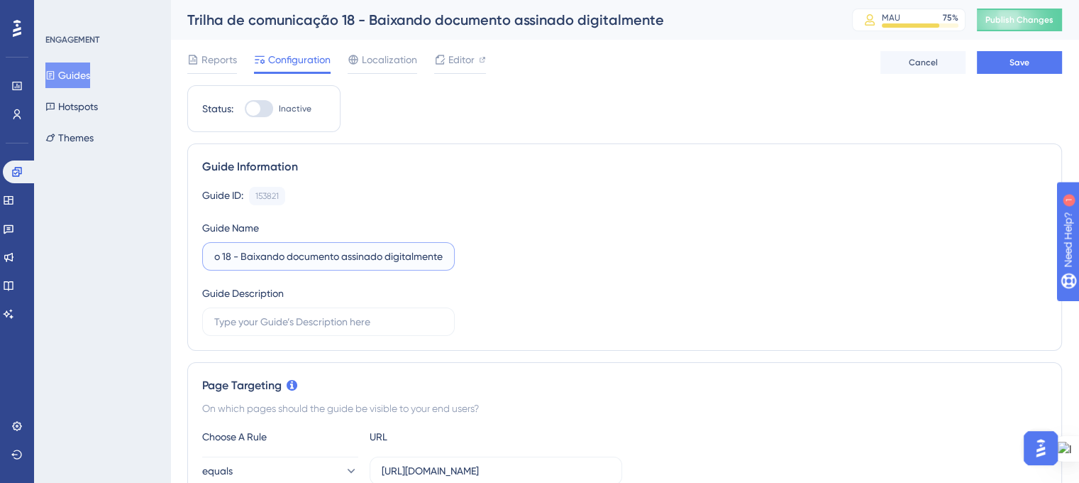
type input "Trilha de comunicação 18 - Baixando documento assinado digitalmente"
click at [615, 261] on div "Guide ID: 153821 Copy Guide Name Trilha de comunicação 18 - Baixando documento …" at bounding box center [624, 261] width 845 height 149
click at [1004, 67] on button "Save" at bounding box center [1019, 62] width 85 height 23
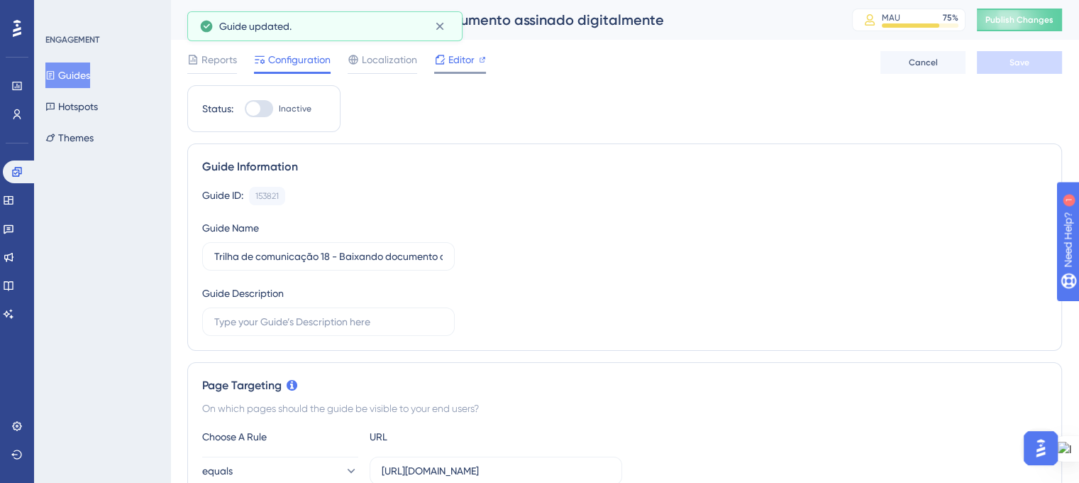
click at [453, 65] on span "Editor" at bounding box center [461, 59] width 26 height 17
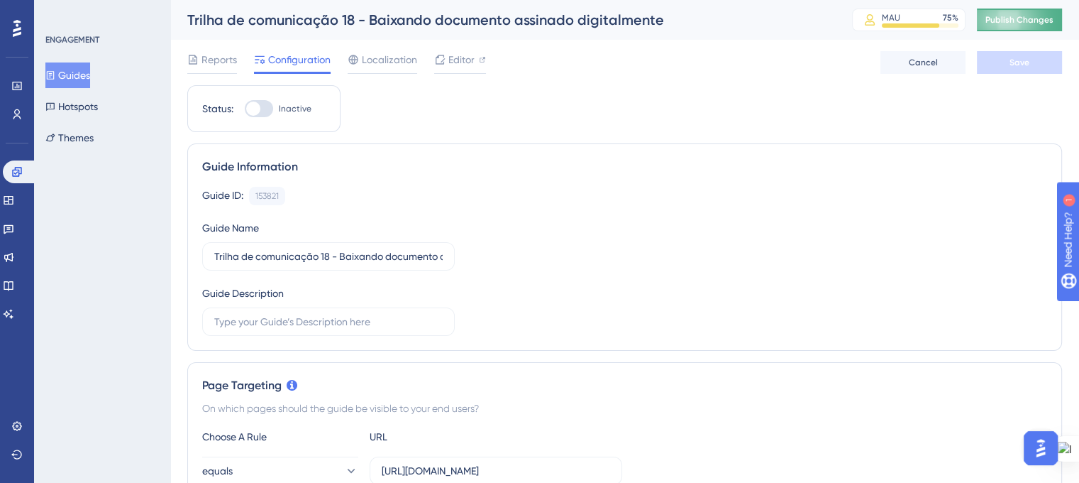
click at [1016, 23] on span "Publish Changes" at bounding box center [1020, 19] width 68 height 11
click at [73, 71] on button "Guides" at bounding box center [67, 75] width 45 height 26
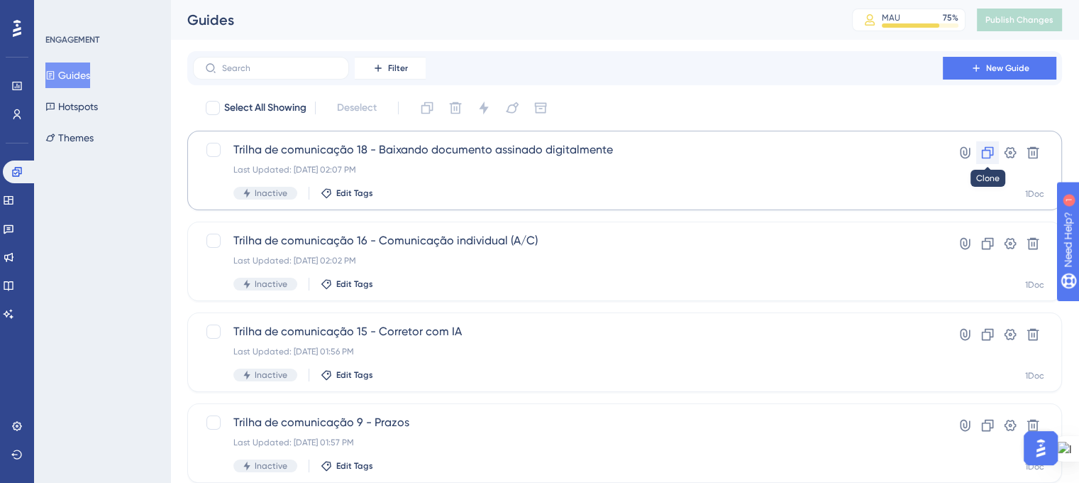
click at [988, 153] on icon at bounding box center [988, 152] width 14 height 14
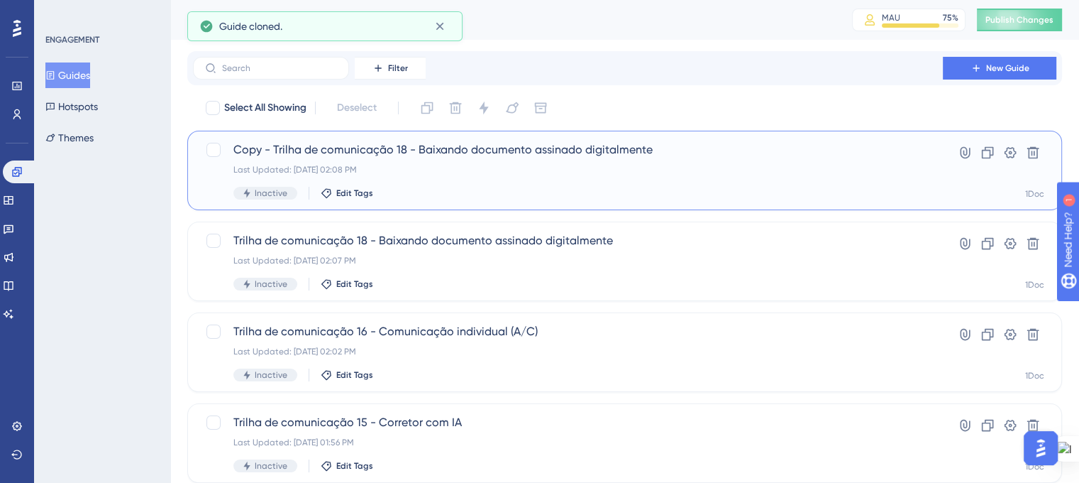
click at [375, 162] on div "Copy - Trilha de comunicação 18 - Baixando documento assinado digitalmente Last…" at bounding box center [567, 170] width 669 height 58
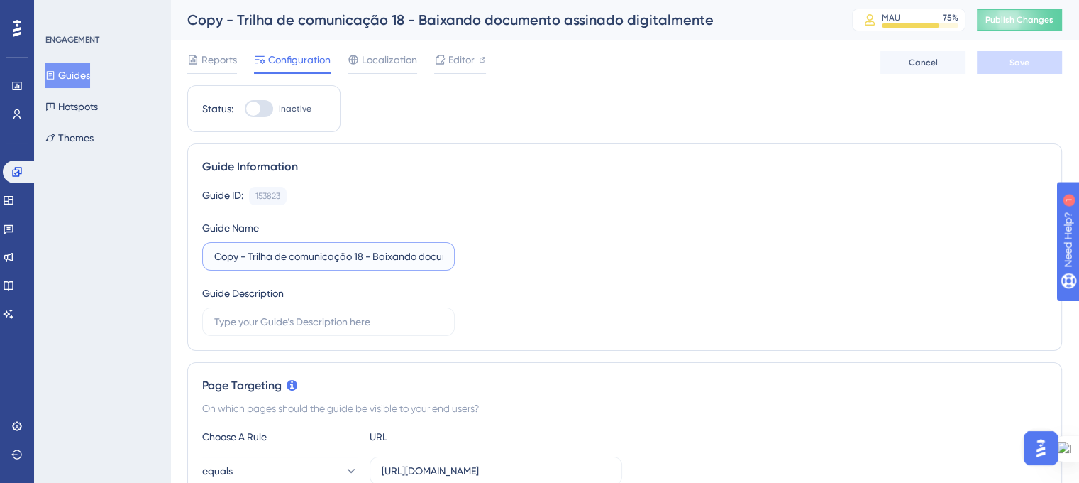
drag, startPoint x: 247, startPoint y: 253, endPoint x: 145, endPoint y: 249, distance: 101.6
click at [327, 255] on input "Trilha de comunicação 18 - Baixando documento assinado digitalmente" at bounding box center [328, 256] width 228 height 16
drag, startPoint x: 341, startPoint y: 255, endPoint x: 480, endPoint y: 268, distance: 140.3
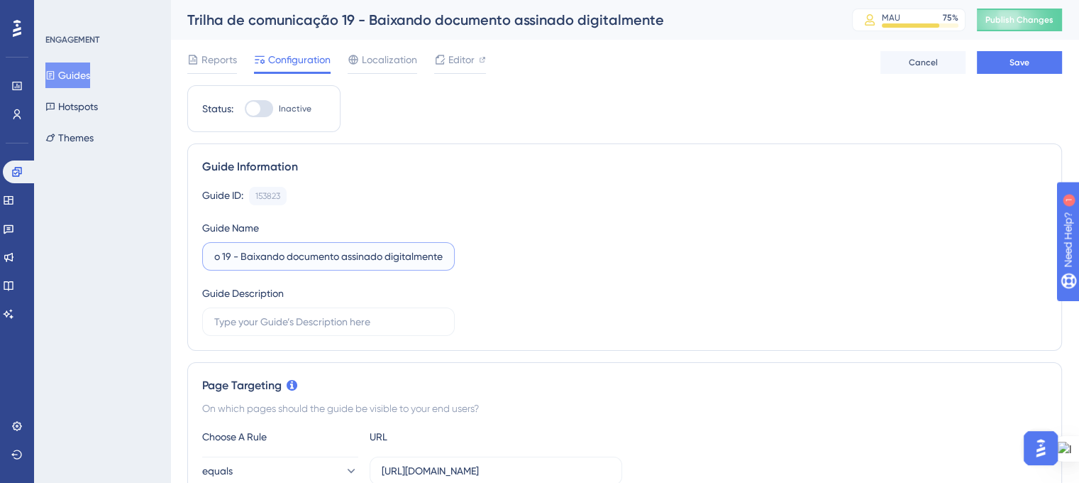
click at [480, 268] on div "Guide ID: 153823 Copy Guide Name Trilha de comunicação 19 - Baixando documento …" at bounding box center [624, 261] width 845 height 149
type input "Trilha de comunicação 19 - Modelos de visualização de anexos"
click at [715, 270] on div "Guide ID: 153823 Copy Guide Name Trilha de comunicação 19 - Modelos de visualiz…" at bounding box center [624, 261] width 845 height 149
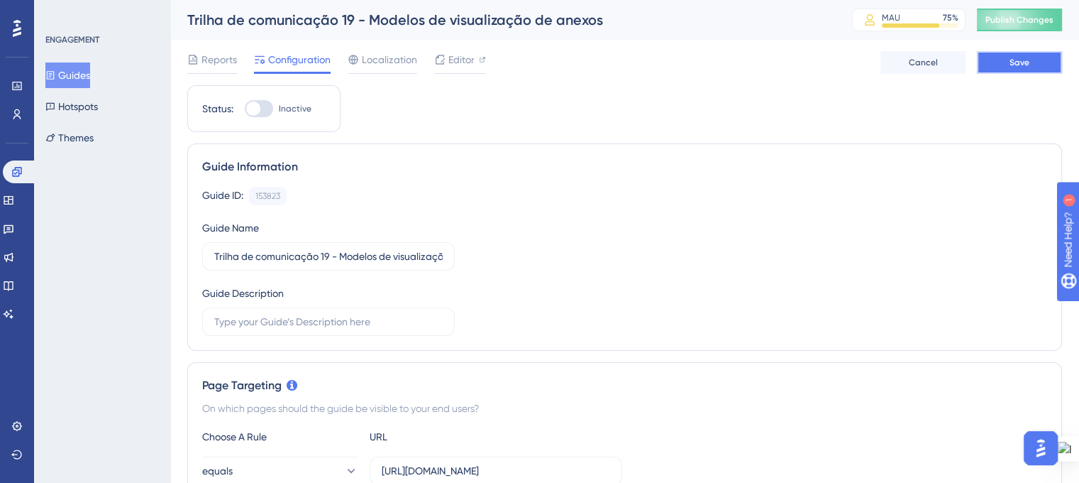
click at [996, 67] on button "Save" at bounding box center [1019, 62] width 85 height 23
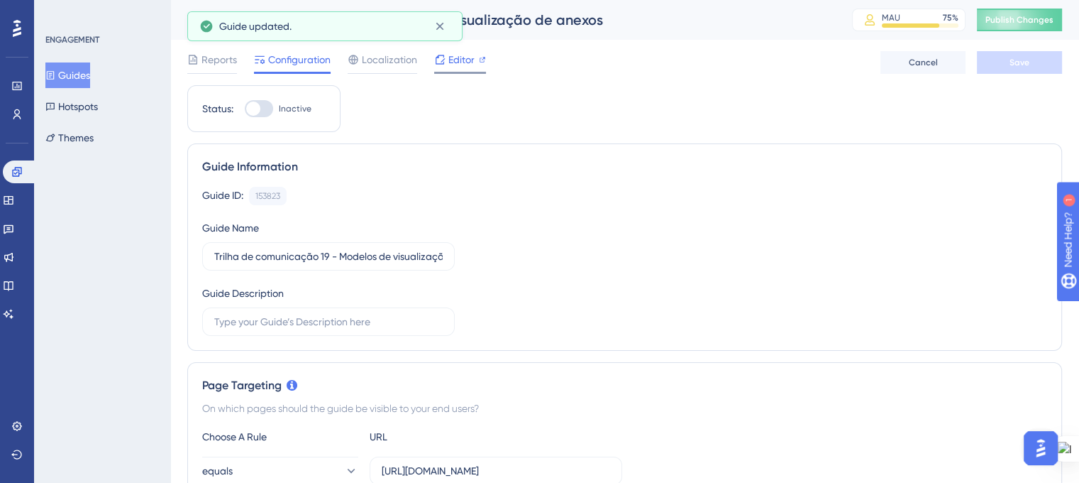
click at [456, 60] on span "Editor" at bounding box center [461, 59] width 26 height 17
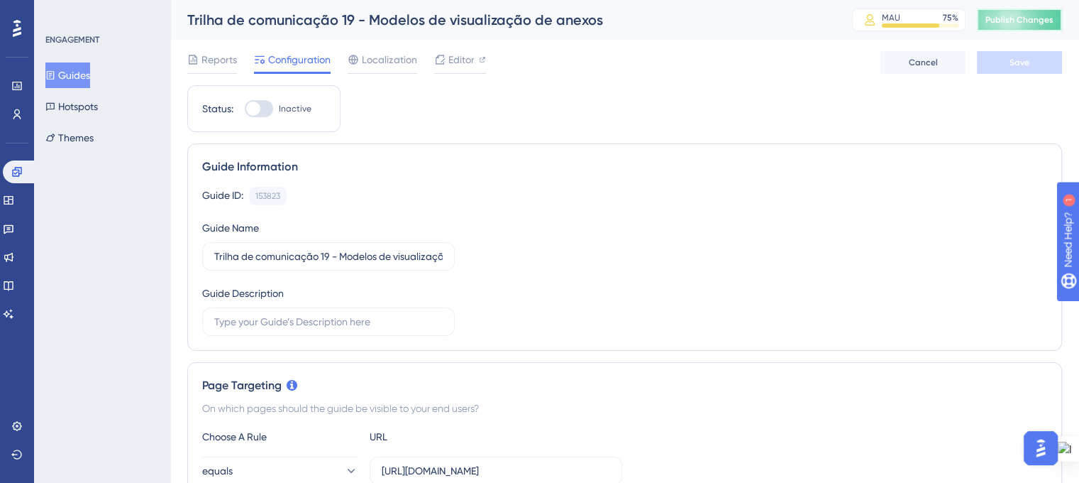
click at [1019, 23] on span "Publish Changes" at bounding box center [1020, 19] width 68 height 11
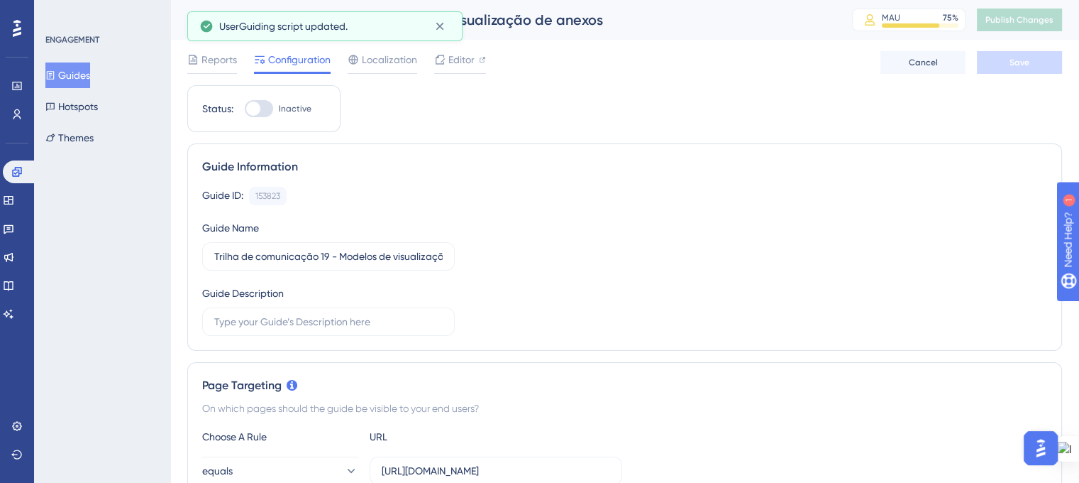
click at [71, 77] on button "Guides" at bounding box center [67, 75] width 45 height 26
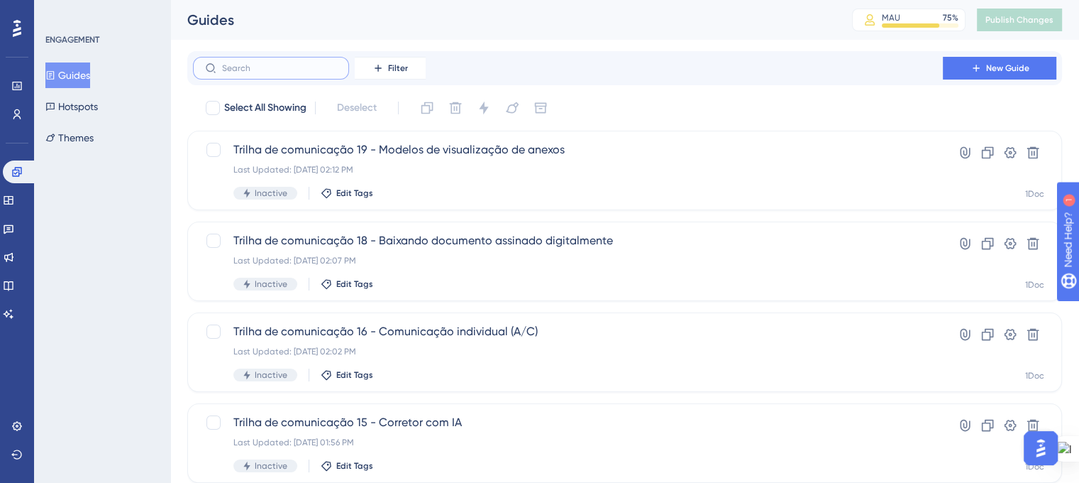
click at [265, 72] on input "text" at bounding box center [279, 68] width 115 height 10
type input "TRILHS"
checkbox input "true"
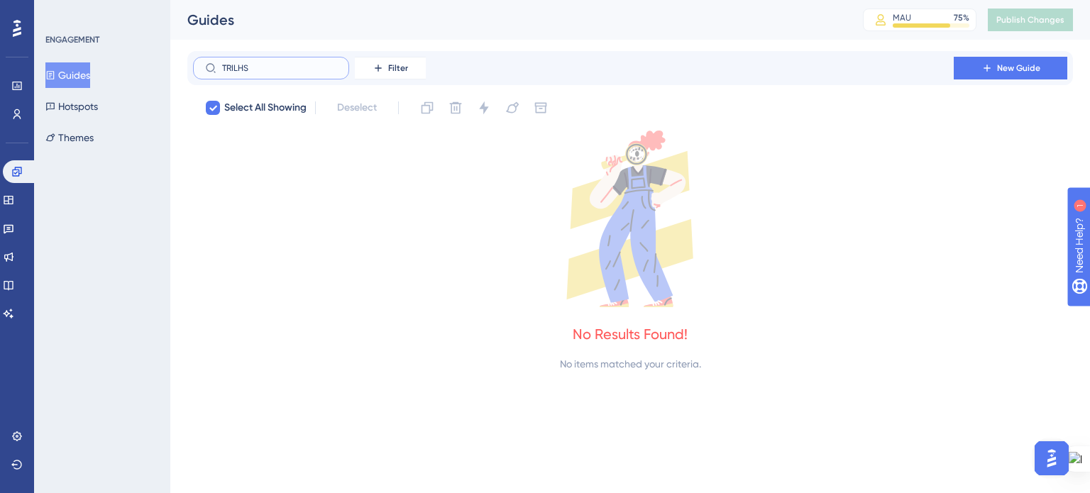
type input "TRILH"
checkbox input "false"
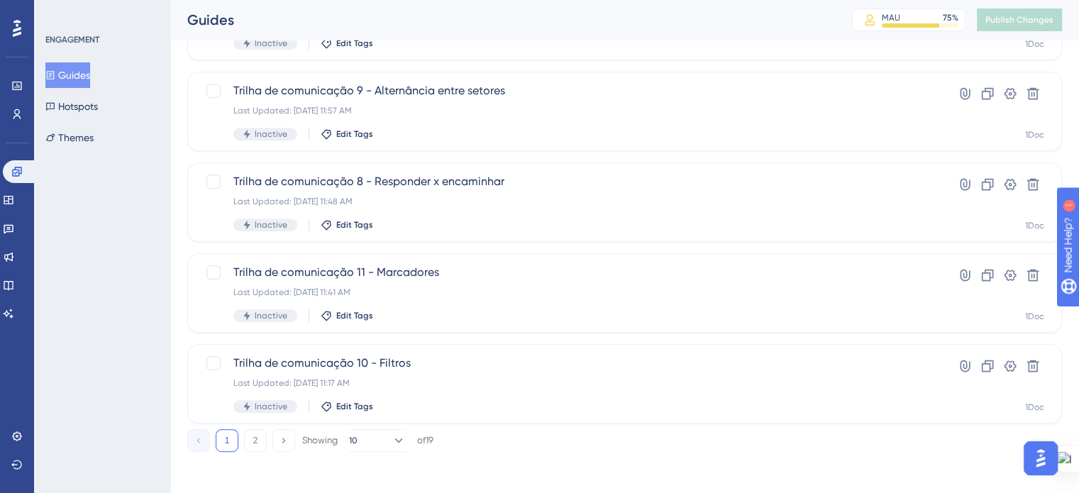
scroll to position [607, 0]
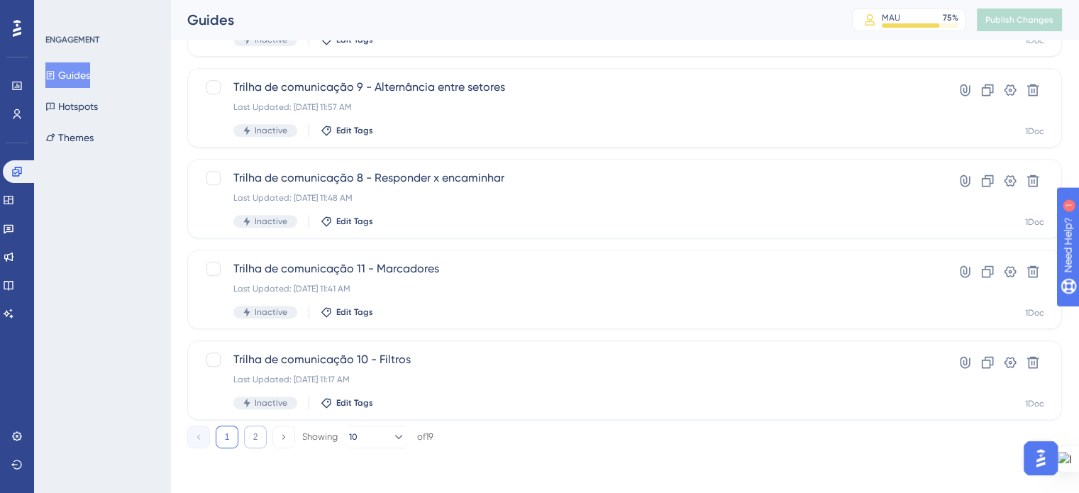
type input "TRILHA"
click at [258, 432] on button "2" at bounding box center [255, 437] width 23 height 23
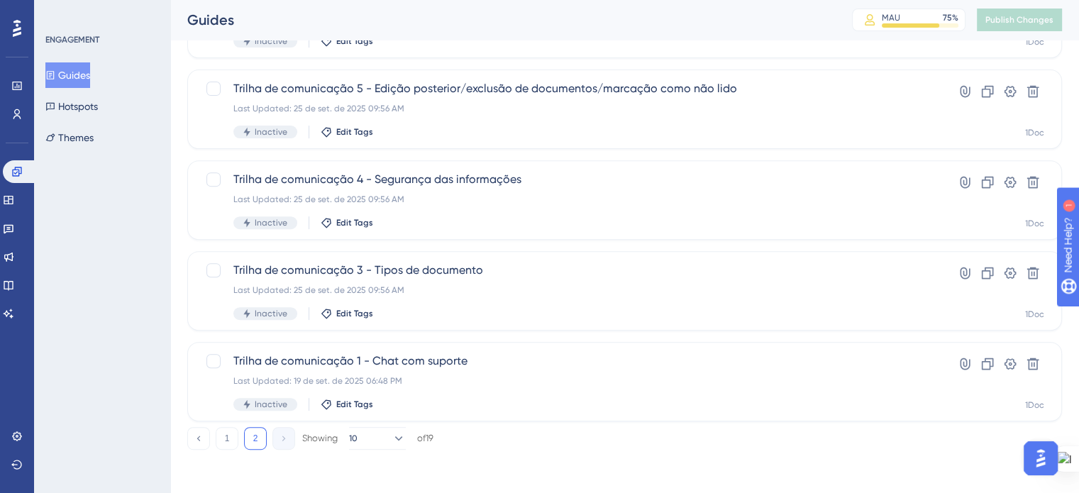
scroll to position [517, 0]
click at [230, 443] on button "1" at bounding box center [227, 437] width 23 height 23
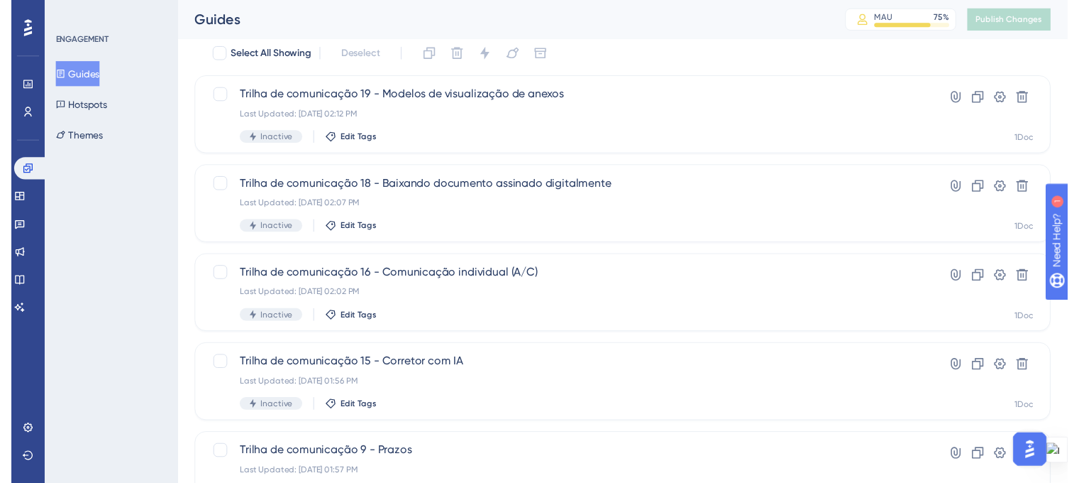
scroll to position [0, 0]
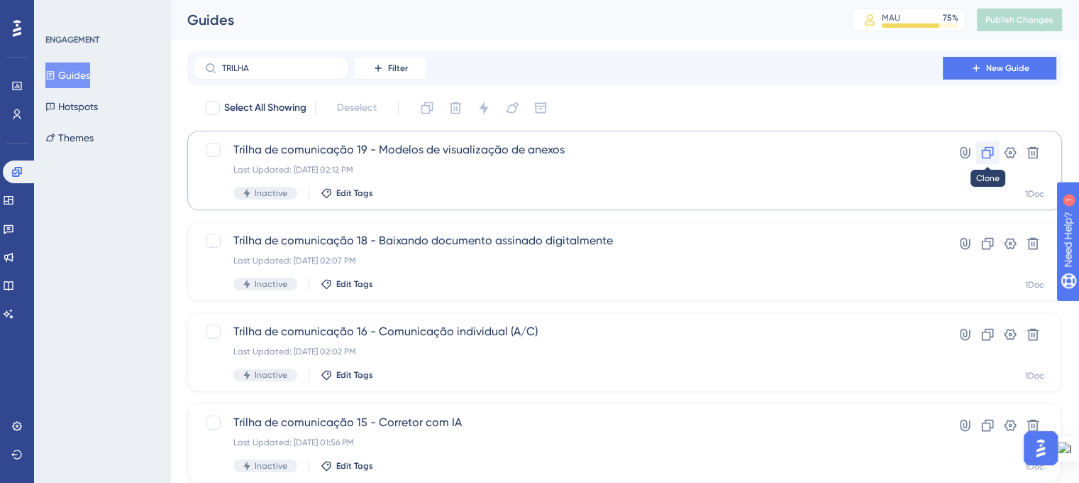
click at [988, 150] on icon at bounding box center [988, 152] width 14 height 14
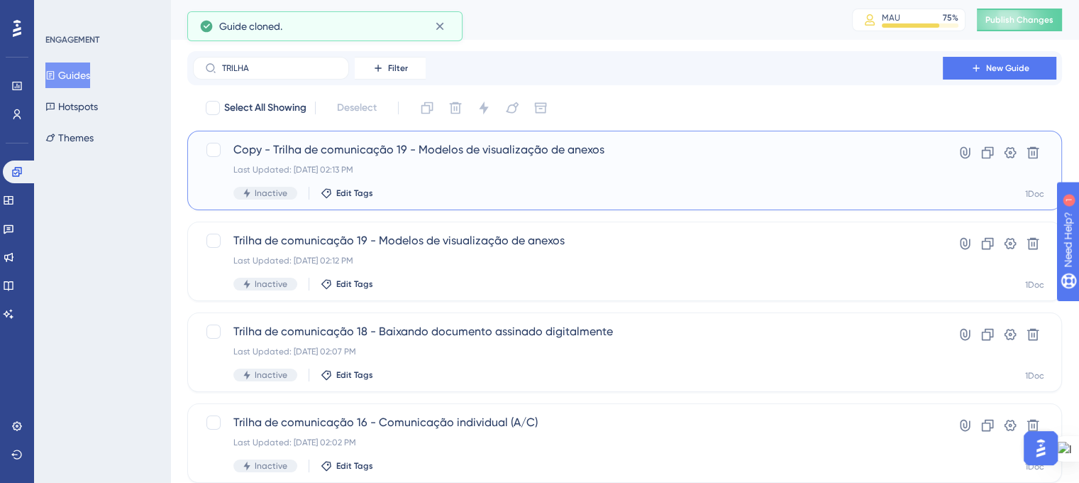
click at [424, 181] on div "Copy - Trilha de comunicação 19 - Modelos de visualização de anexos Last Update…" at bounding box center [567, 170] width 669 height 58
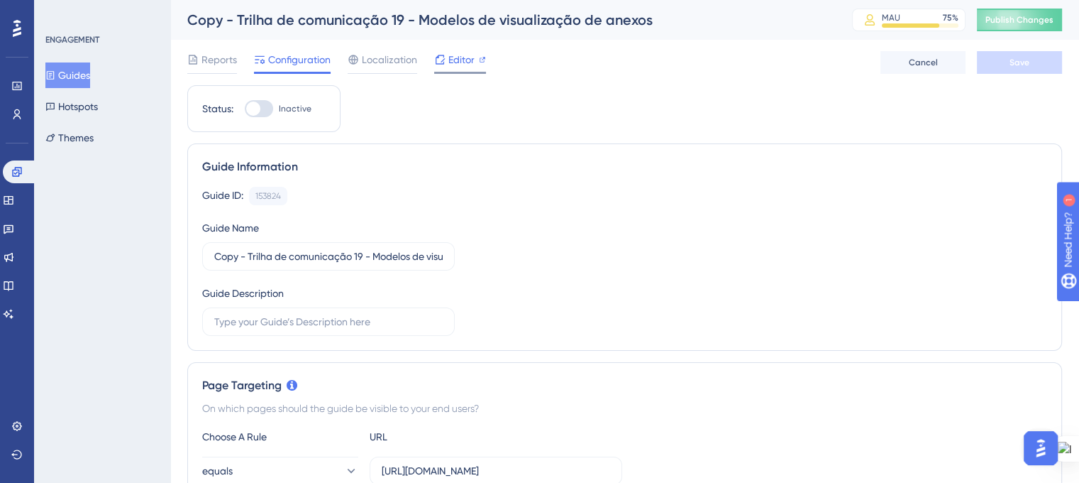
click at [480, 61] on icon at bounding box center [482, 59] width 7 height 7
click at [359, 255] on input "Copy - Trilha de comunicação 19 - Modelos de visualização de anexos" at bounding box center [328, 256] width 228 height 16
drag, startPoint x: 250, startPoint y: 257, endPoint x: 160, endPoint y: 256, distance: 90.1
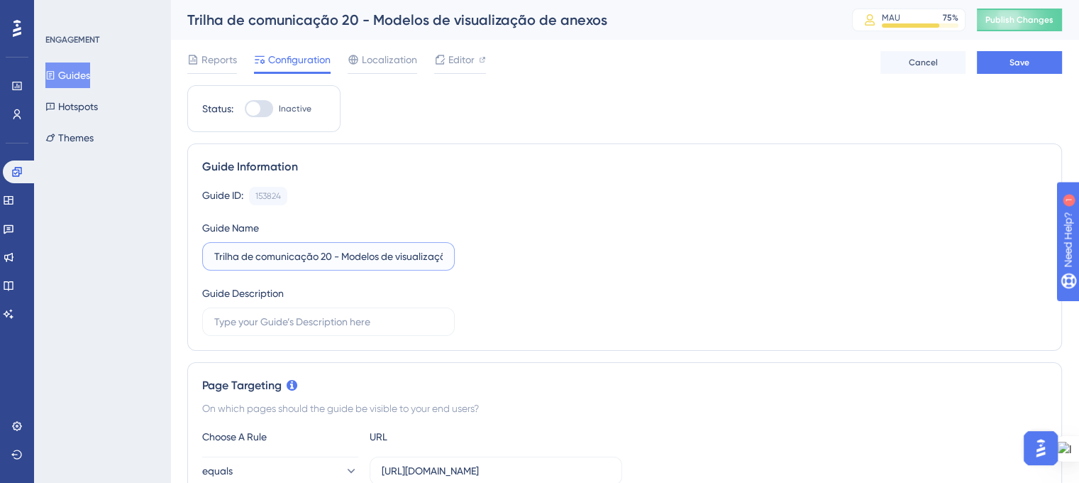
scroll to position [0, 60]
drag, startPoint x: 341, startPoint y: 255, endPoint x: 526, endPoint y: 259, distance: 185.2
click at [526, 259] on div "Guide ID: 153824 Copy Guide Name Trilha de comunicação 20 - Modelos de visualiz…" at bounding box center [624, 261] width 845 height 149
type input "Trilha de comunicação 20 - Reposicionamento de assinaturas"
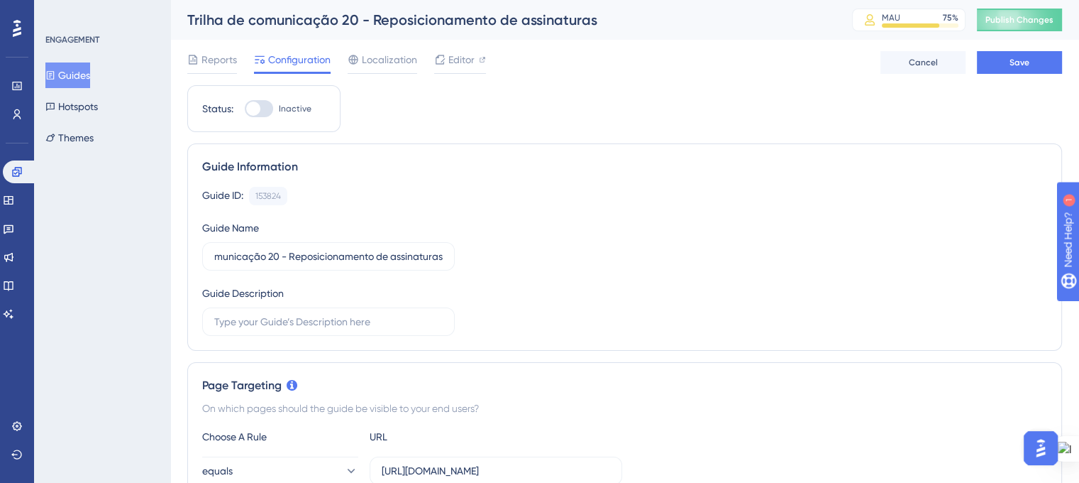
scroll to position [0, 0]
click at [570, 253] on div "Guide ID: 153824 Copy Guide Name Trilha de comunicação 20 - Reposicionamento de…" at bounding box center [624, 261] width 845 height 149
click at [1010, 67] on span "Save" at bounding box center [1020, 62] width 20 height 11
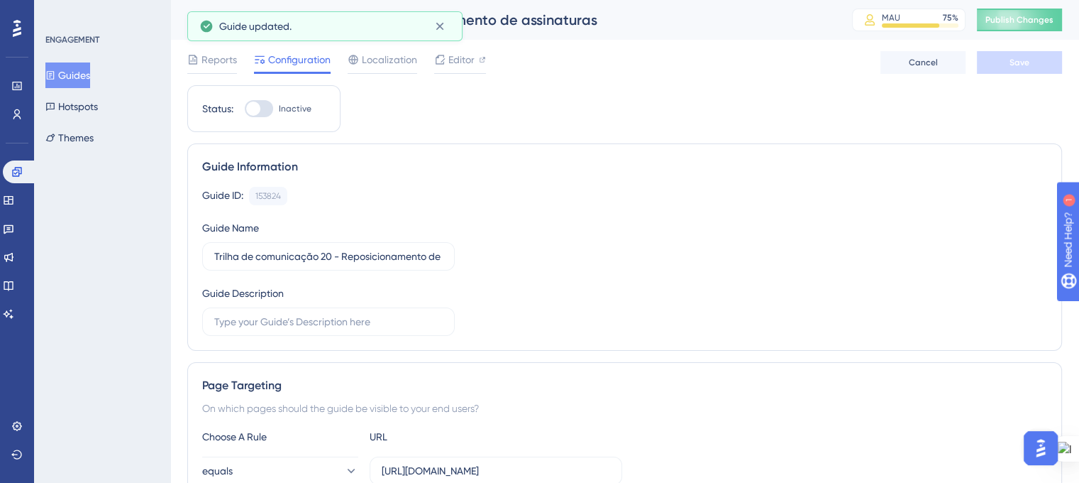
click at [1025, 24] on span "Publish Changes" at bounding box center [1020, 19] width 68 height 11
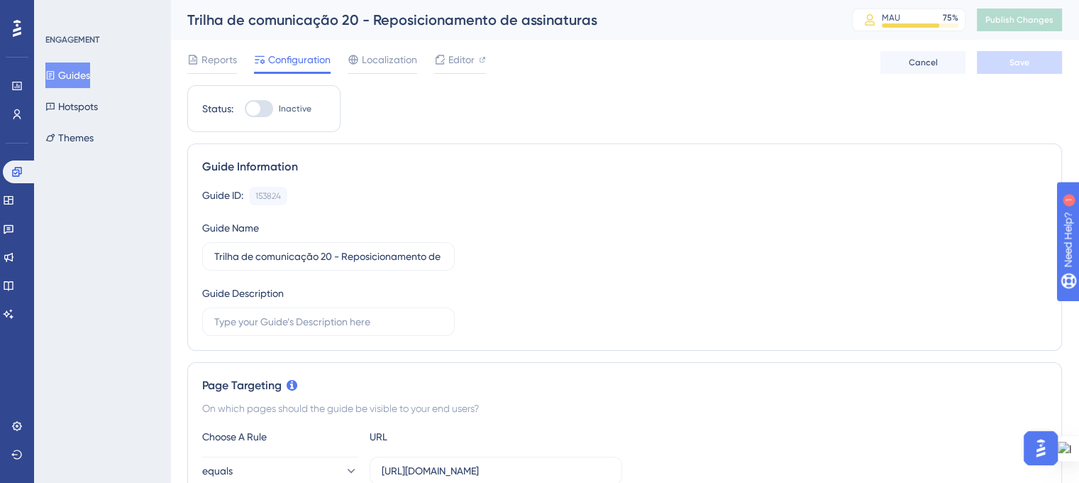
click at [70, 77] on button "Guides" at bounding box center [67, 75] width 45 height 26
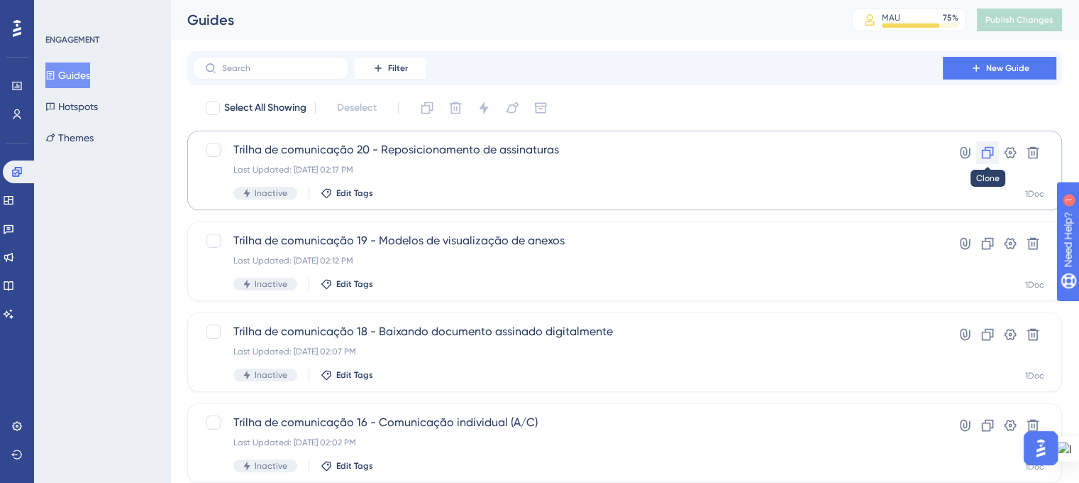
click at [985, 153] on icon at bounding box center [988, 152] width 14 height 14
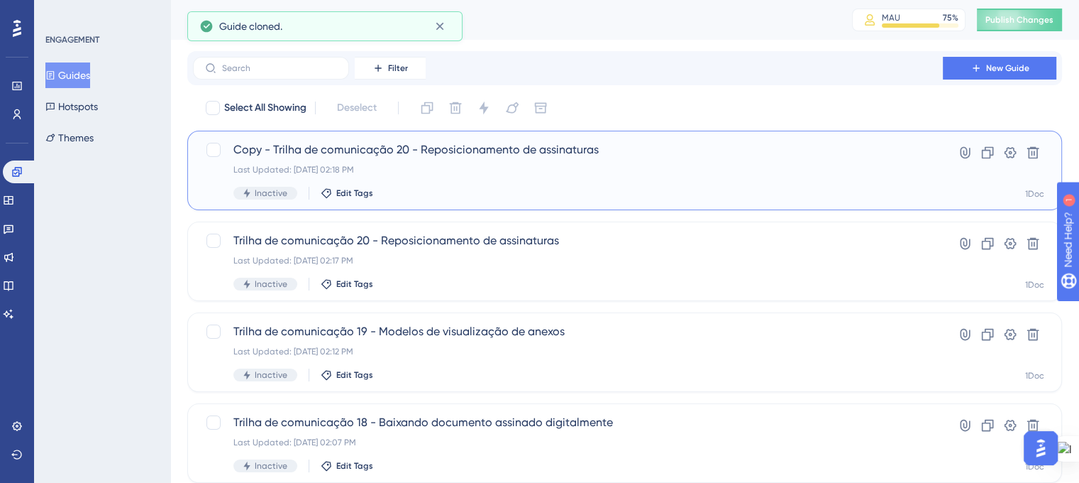
click at [417, 192] on div "Inactive Edit Tags" at bounding box center [567, 193] width 669 height 13
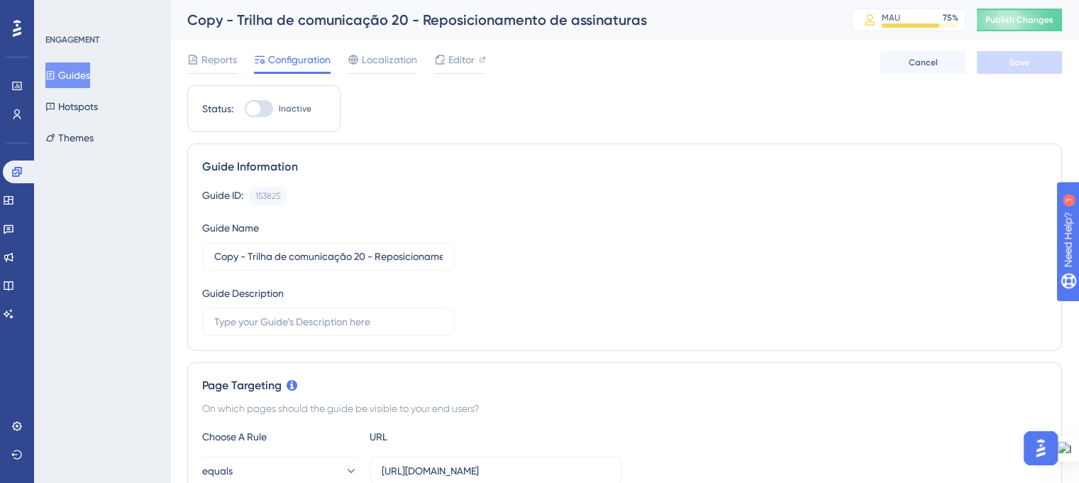
click at [423, 14] on div "Copy - Trilha de comunicação 20 - Reposicionamento de assinaturas" at bounding box center [501, 20] width 629 height 20
click at [419, 16] on div "Copy - Trilha de comunicação 20 - Reposicionamento de assinaturas" at bounding box center [501, 20] width 629 height 20
drag, startPoint x: 377, startPoint y: 263, endPoint x: 565, endPoint y: 263, distance: 188.0
click at [565, 263] on div "Guide ID: 153825 Copy Guide Name Copy - Trilha de comunicação 20 - Reposicionam…" at bounding box center [624, 261] width 845 height 149
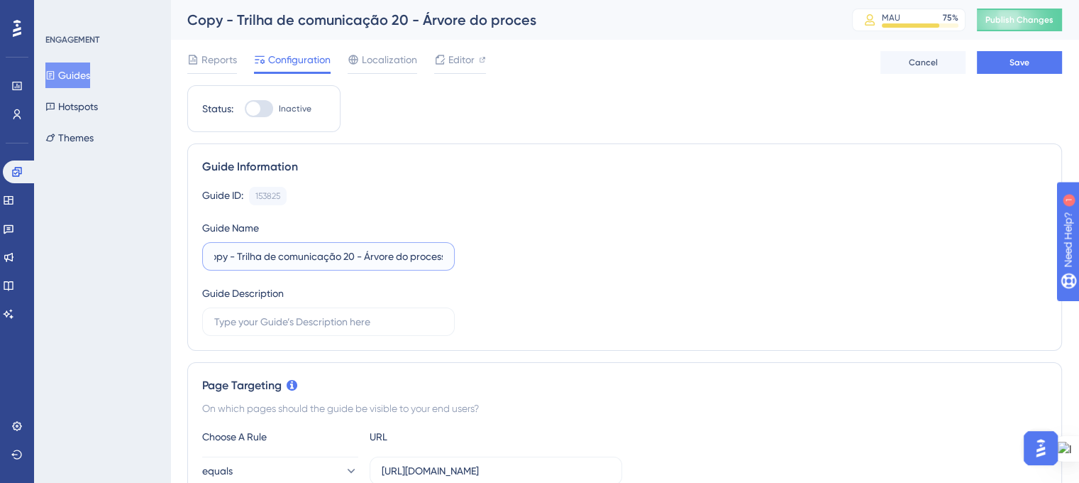
scroll to position [0, 21]
click at [337, 254] on input "Copy - Trilha de comunicação 20 - Árvore do processo" at bounding box center [328, 256] width 228 height 16
drag, startPoint x: 232, startPoint y: 253, endPoint x: 165, endPoint y: 258, distance: 67.6
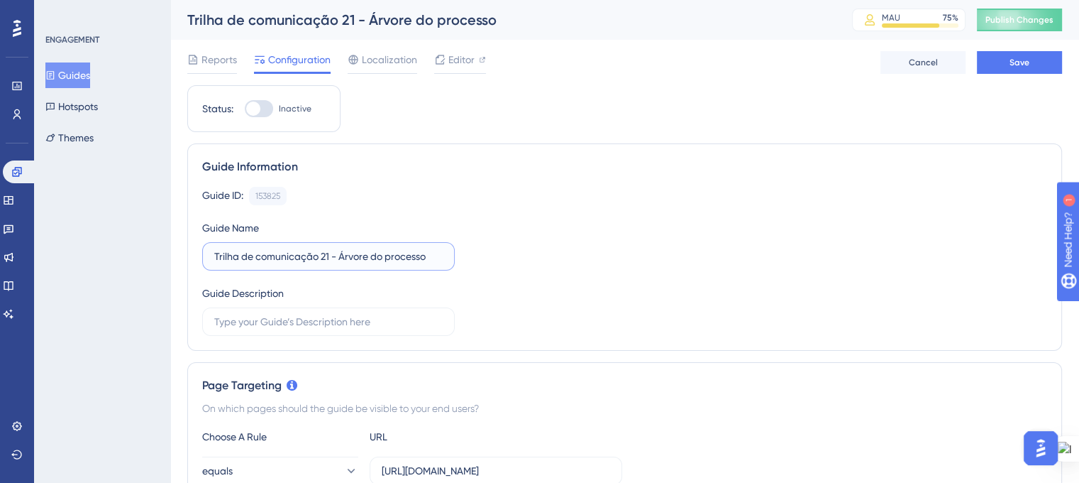
type input "Trilha de comunicação 21 - Árvore do processo"
click at [596, 216] on div "Guide ID: 153825 Copy Guide Name Trilha de comunicação 21 - Árvore do processo …" at bounding box center [624, 261] width 845 height 149
click at [1005, 67] on button "Save" at bounding box center [1019, 62] width 85 height 23
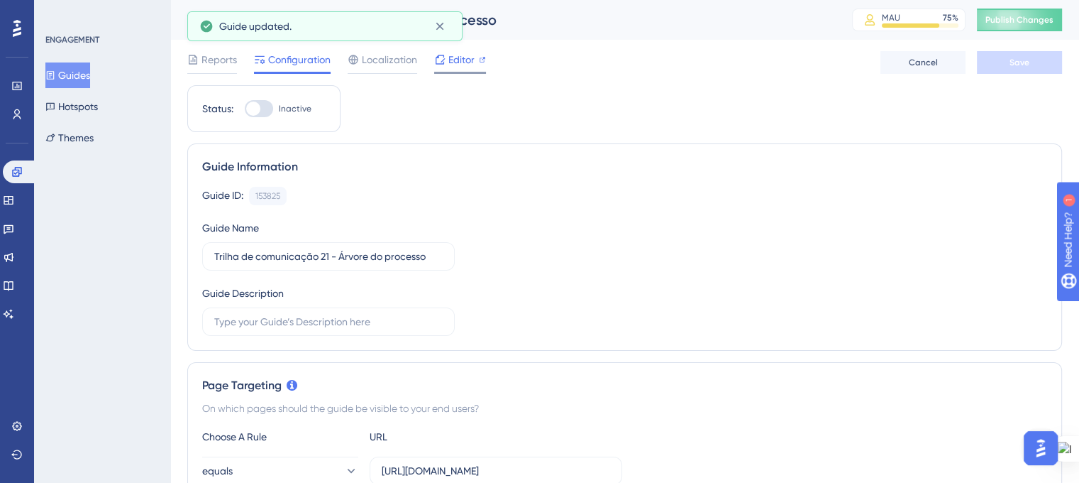
click at [463, 70] on div "Editor" at bounding box center [460, 62] width 52 height 23
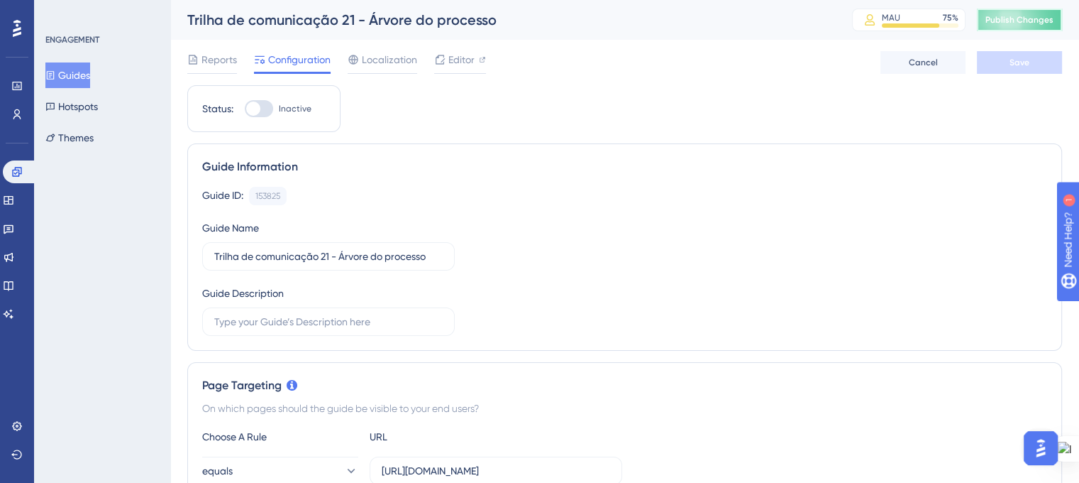
click at [1005, 13] on button "Publish Changes" at bounding box center [1019, 20] width 85 height 23
click at [77, 75] on button "Guides" at bounding box center [67, 75] width 45 height 26
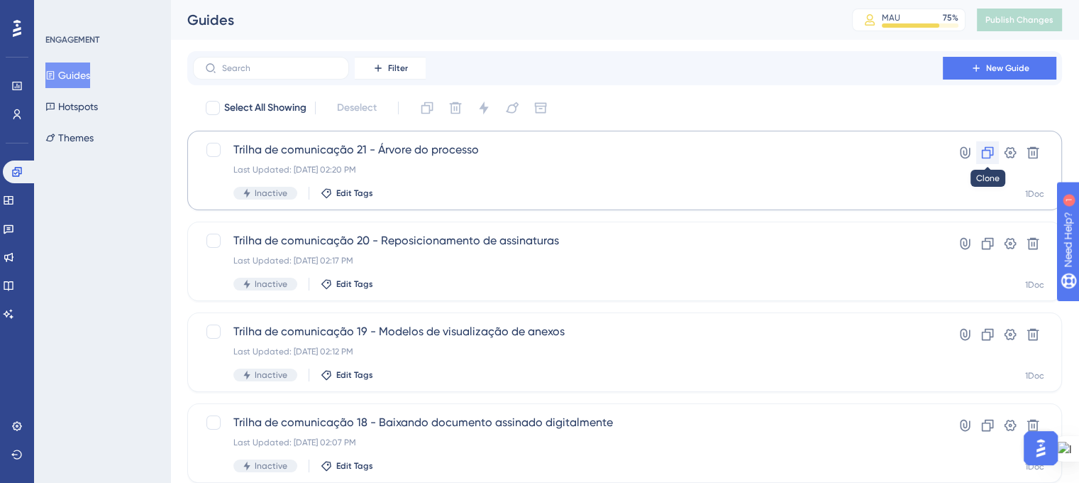
click at [987, 150] on icon at bounding box center [988, 153] width 12 height 12
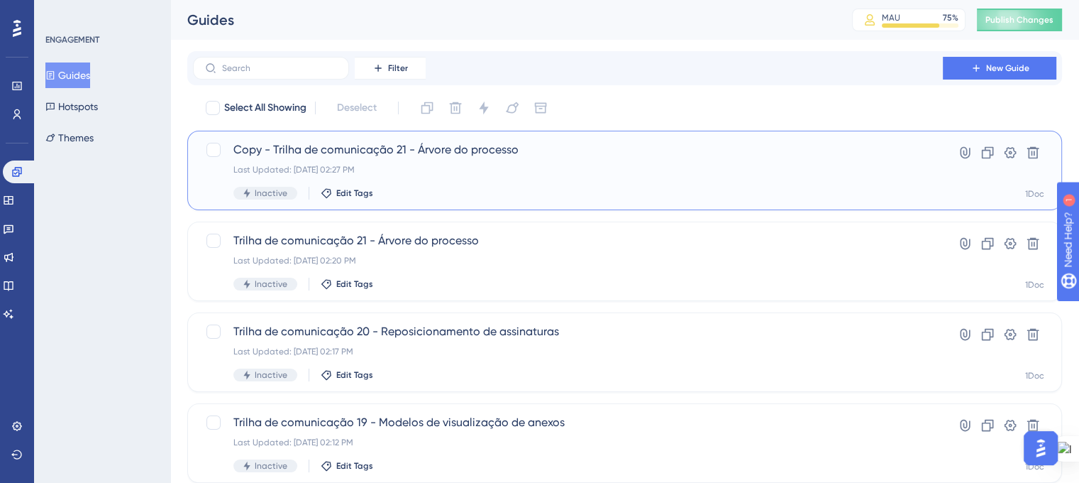
click at [326, 158] on div "Copy - Trilha de comunicação 21 - Árvore do processo Last Updated: 09 de out. d…" at bounding box center [567, 170] width 669 height 58
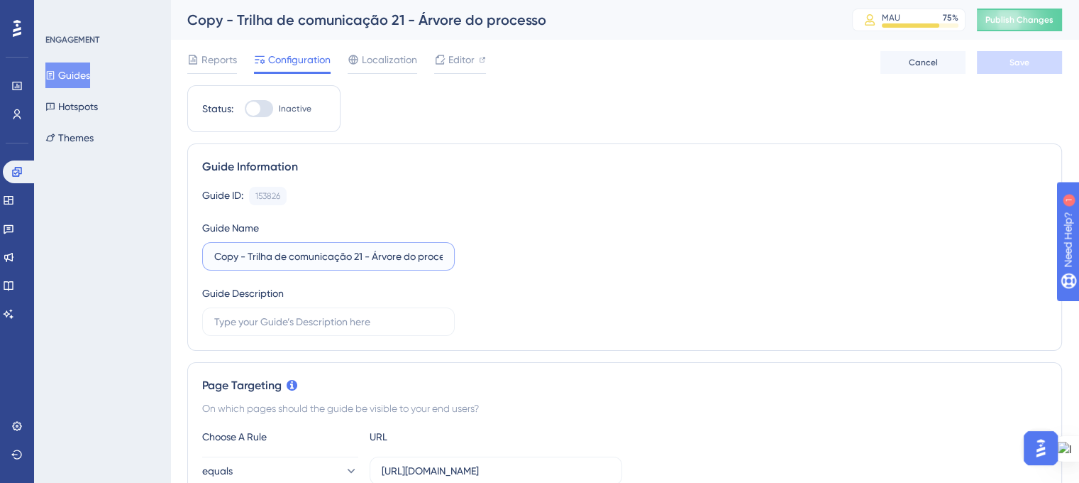
drag, startPoint x: 248, startPoint y: 255, endPoint x: 207, endPoint y: 258, distance: 41.3
click at [207, 258] on label "Copy - Trilha de comunicação 21 - Árvore do processo" at bounding box center [328, 256] width 253 height 28
drag, startPoint x: 338, startPoint y: 255, endPoint x: 457, endPoint y: 264, distance: 118.8
click at [457, 264] on div "Guide ID: 153826 Copy Guide Name Trilha de comunicação 21 - Árvore do processo …" at bounding box center [624, 261] width 845 height 149
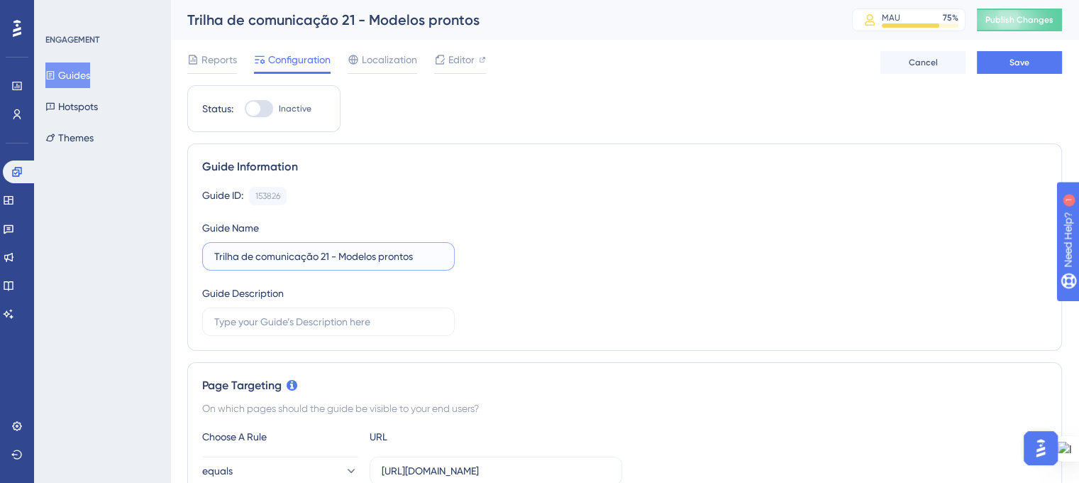
click at [330, 250] on input "Trilha de comunicação 21 - Modelos prontos" at bounding box center [328, 256] width 228 height 16
type input "Trilha de comunicação 22 - Modelos prontos"
click at [1007, 62] on button "Save" at bounding box center [1019, 62] width 85 height 23
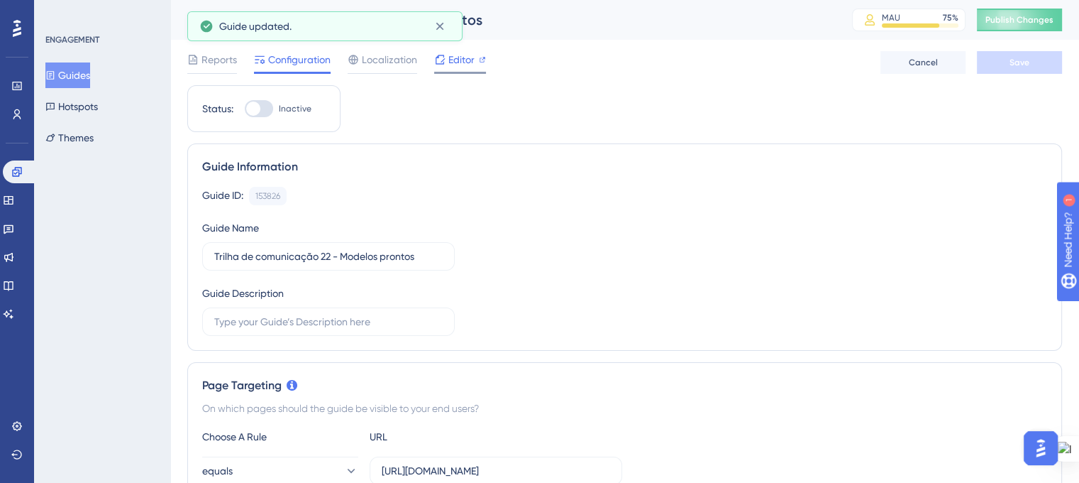
click at [448, 69] on div "Editor" at bounding box center [460, 62] width 52 height 23
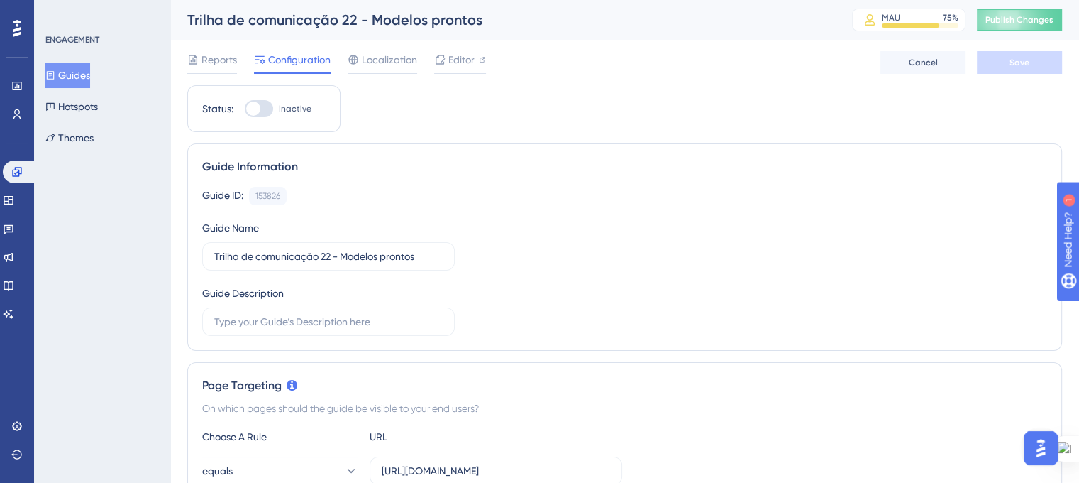
click at [75, 79] on button "Guides" at bounding box center [67, 75] width 45 height 26
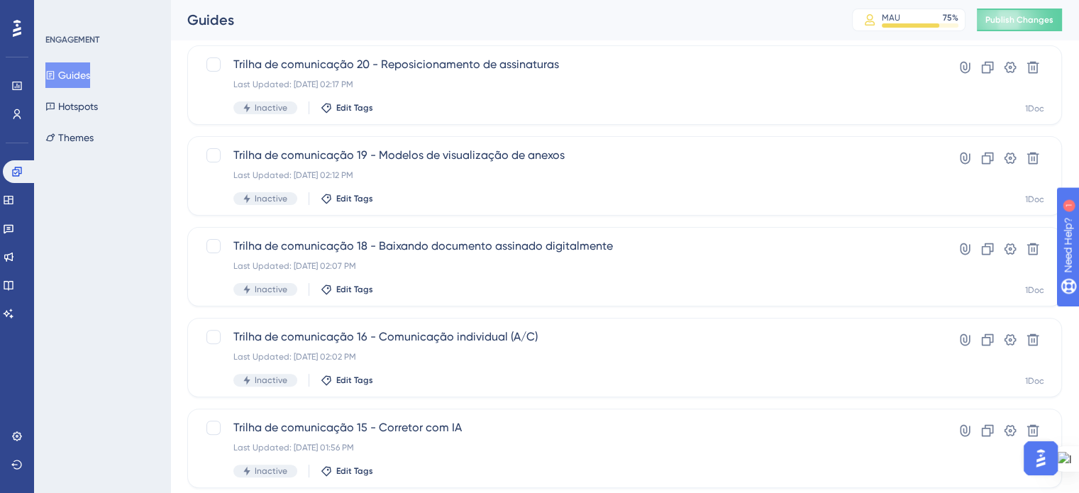
scroll to position [607, 0]
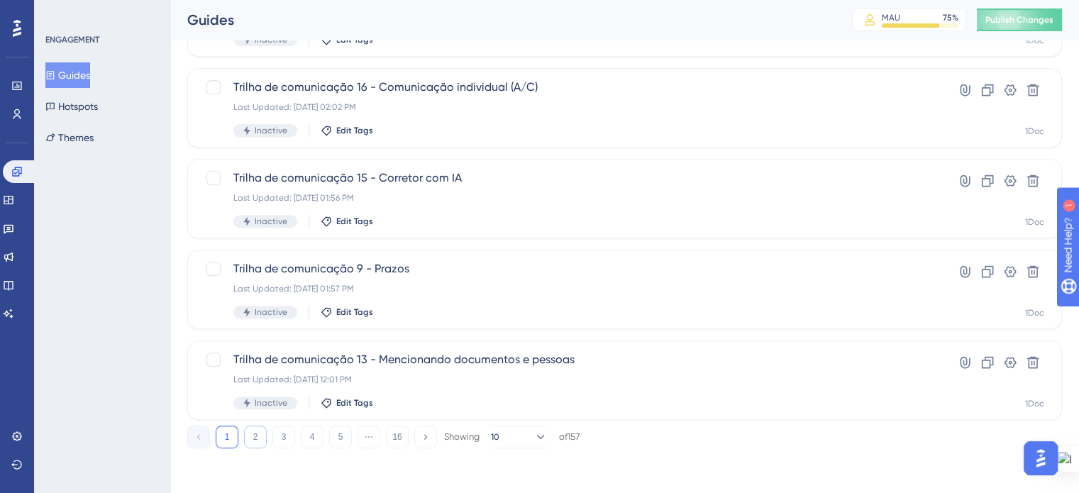
click at [253, 439] on button "2" at bounding box center [255, 437] width 23 height 23
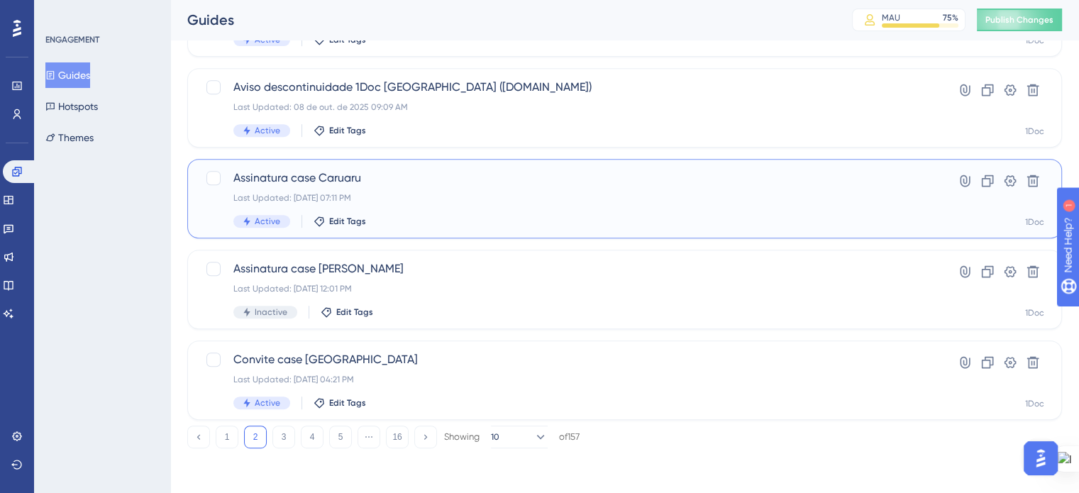
click at [465, 210] on div "Assinatura case Caruaru Last Updated: 08 de out. de 2025 07:11 PM Active Edit T…" at bounding box center [567, 199] width 669 height 58
